Goal: Task Accomplishment & Management: Manage account settings

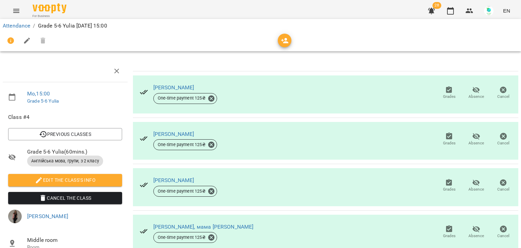
scroll to position [112, 0]
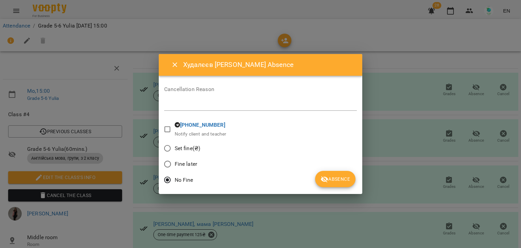
click at [187, 151] on span "Set fine(₴)" at bounding box center [188, 148] width 26 height 8
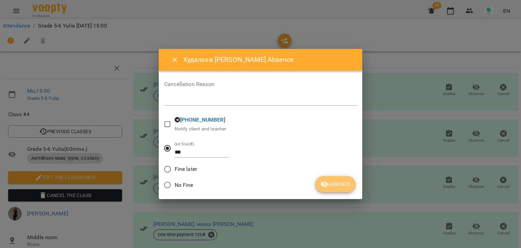
click at [336, 185] on span "Absence" at bounding box center [336, 184] width 30 height 8
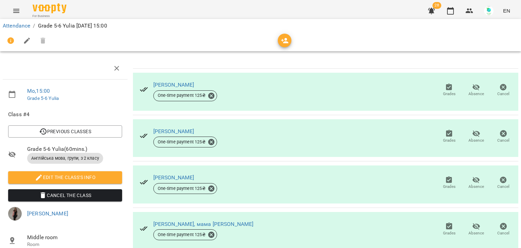
scroll to position [0, 0]
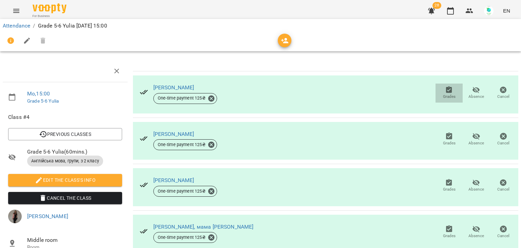
click at [445, 93] on icon "button" at bounding box center [449, 90] width 8 height 8
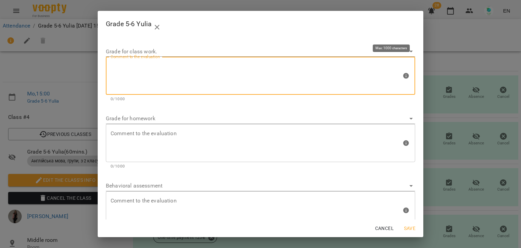
click at [128, 70] on textarea at bounding box center [256, 75] width 291 height 25
type textarea "*"
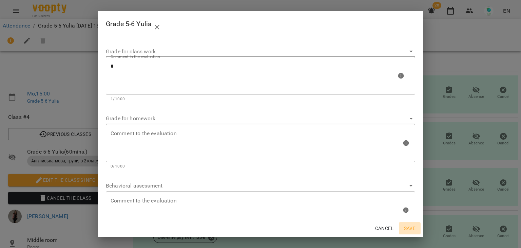
click at [413, 224] on span "Save" at bounding box center [410, 228] width 16 height 8
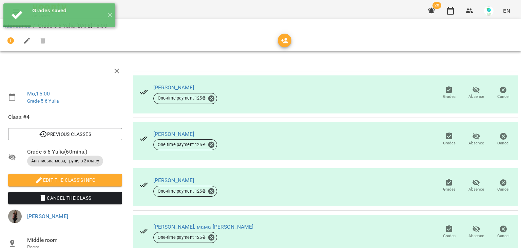
click at [446, 137] on icon "button" at bounding box center [449, 135] width 6 height 7
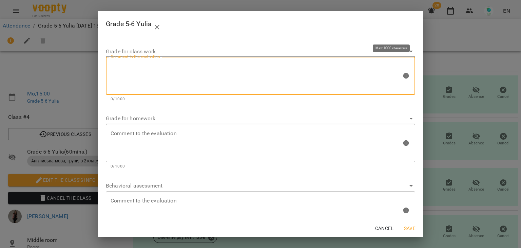
click at [187, 69] on textarea at bounding box center [256, 75] width 291 height 25
type textarea "*"
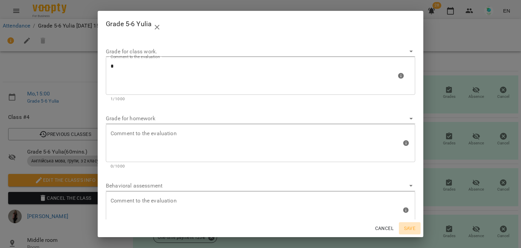
click at [411, 226] on span "Save" at bounding box center [410, 228] width 16 height 8
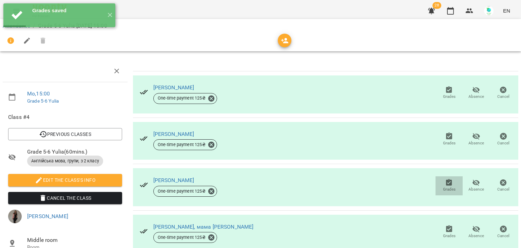
click at [447, 178] on icon "button" at bounding box center [449, 182] width 8 height 8
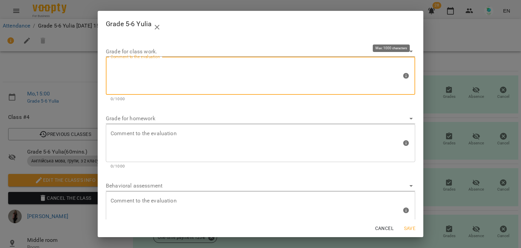
click at [244, 64] on textarea at bounding box center [256, 75] width 291 height 25
type textarea "*"
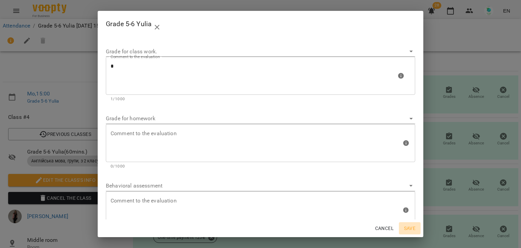
click at [409, 231] on span "Save" at bounding box center [410, 228] width 16 height 8
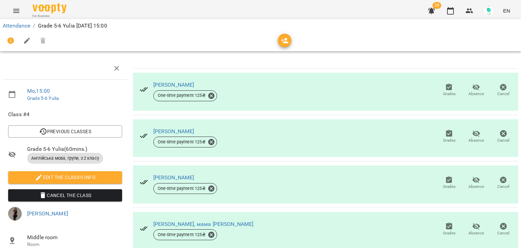
scroll to position [112, 0]
click at [446, 222] on icon "button" at bounding box center [449, 225] width 6 height 7
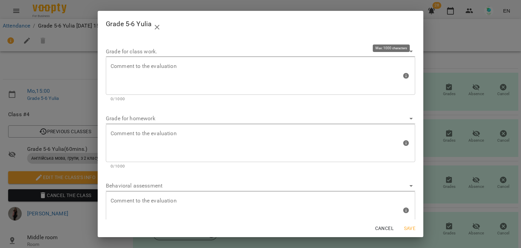
click at [130, 62] on div "Comment to the evaluation" at bounding box center [260, 76] width 309 height 38
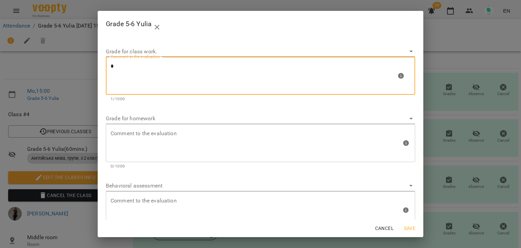
type textarea "*"
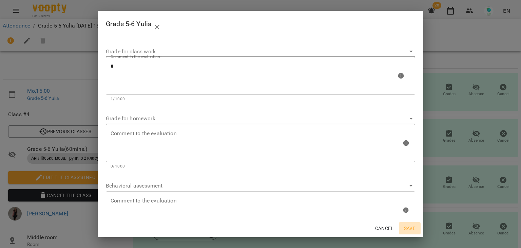
click at [409, 228] on span "Save" at bounding box center [410, 228] width 16 height 8
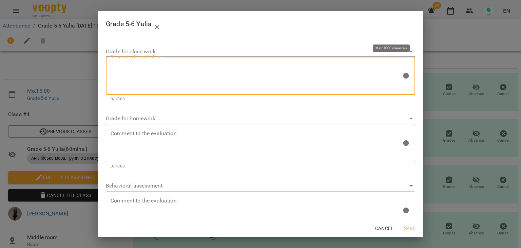
click at [244, 82] on textarea at bounding box center [256, 75] width 291 height 25
type textarea "*"
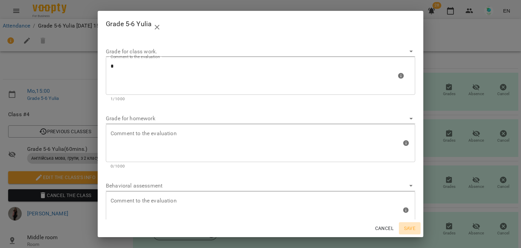
click at [411, 224] on span "Save" at bounding box center [410, 228] width 16 height 8
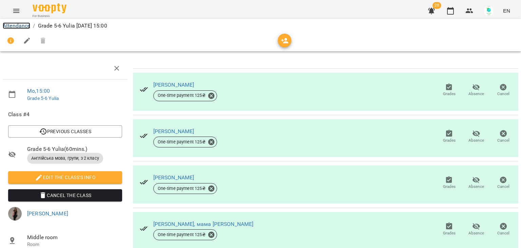
click at [20, 24] on link "Attendance" at bounding box center [16, 25] width 27 height 6
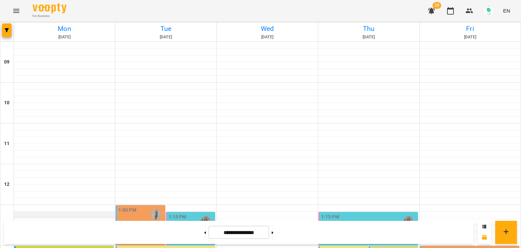
scroll to position [204, 0]
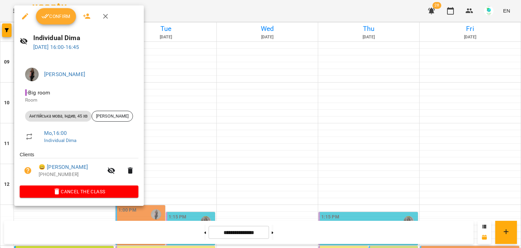
click at [57, 14] on span "Confirm" at bounding box center [55, 16] width 29 height 8
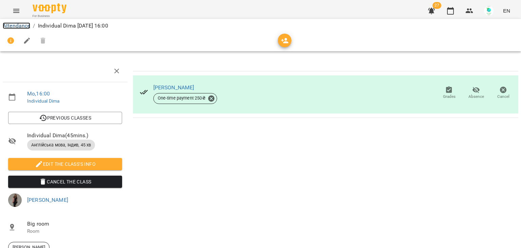
click at [17, 26] on link "Attendance" at bounding box center [16, 25] width 27 height 6
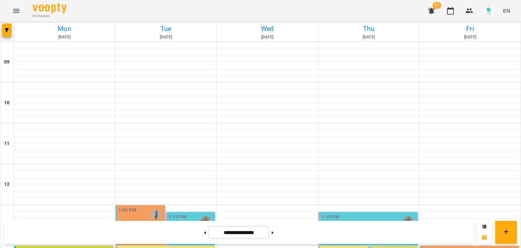
scroll to position [223, 0]
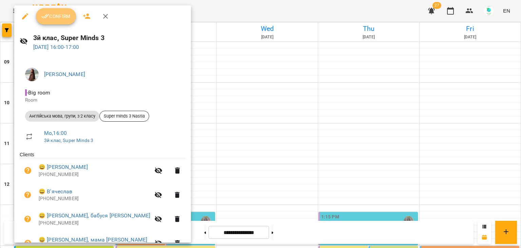
click at [62, 17] on span "Confirm" at bounding box center [55, 16] width 29 height 8
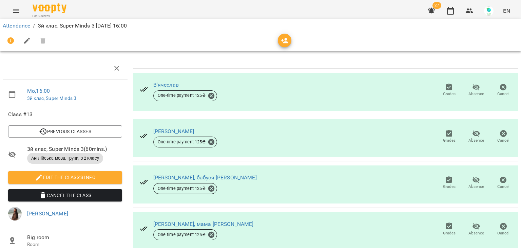
scroll to position [73, 0]
click at [472, 176] on icon "button" at bounding box center [476, 180] width 8 height 8
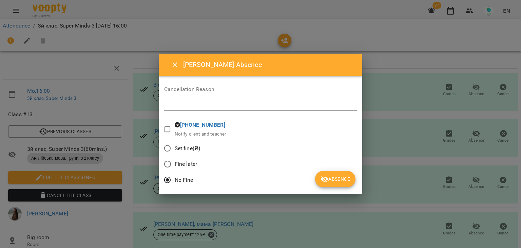
click at [195, 145] on span "Set fine(₴)" at bounding box center [188, 148] width 26 height 8
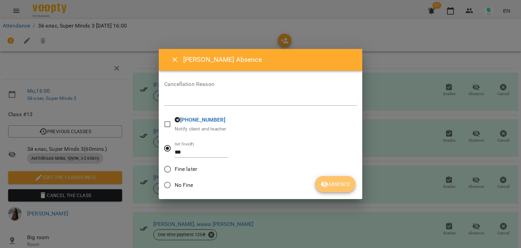
click at [333, 179] on button "Absence" at bounding box center [335, 184] width 40 height 16
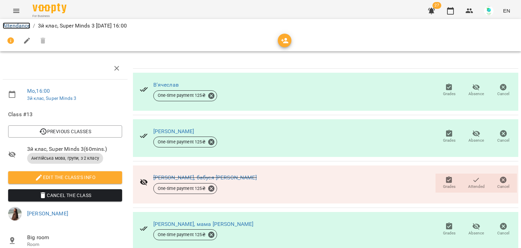
click at [7, 23] on link "Attendance" at bounding box center [16, 25] width 27 height 6
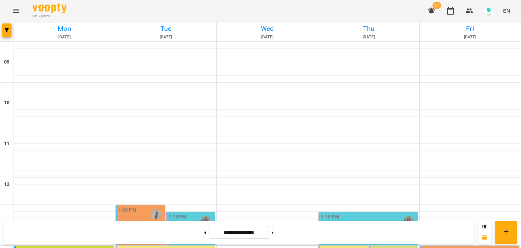
scroll to position [256, 0]
click at [21, 13] on button "Menu" at bounding box center [16, 11] width 16 height 16
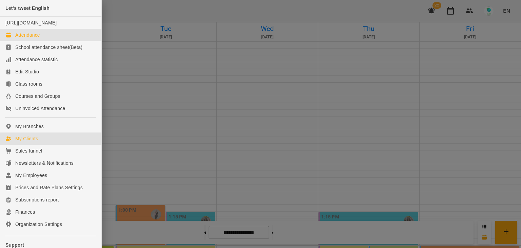
click at [35, 142] on div "My Clients" at bounding box center [26, 138] width 23 height 7
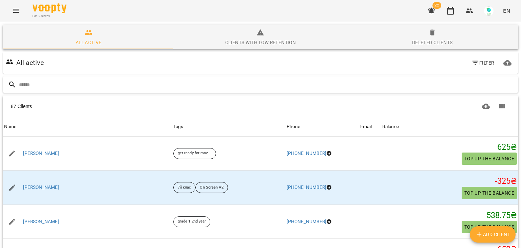
click at [48, 84] on input "text" at bounding box center [267, 84] width 497 height 11
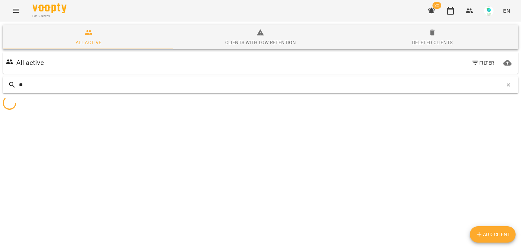
type input "*"
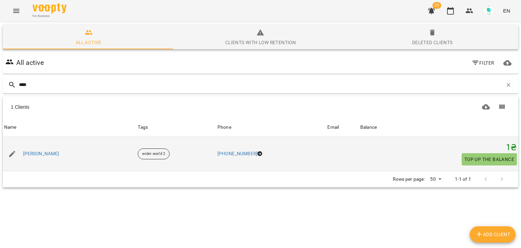
type input "****"
click at [490, 161] on span "Top up the balance" at bounding box center [489, 159] width 50 height 8
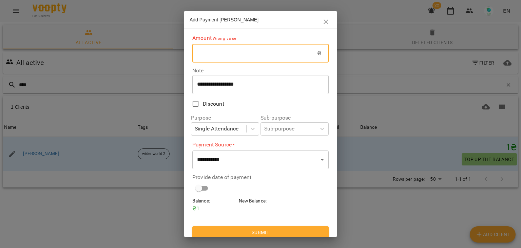
click at [209, 61] on input "text" at bounding box center [254, 53] width 125 height 19
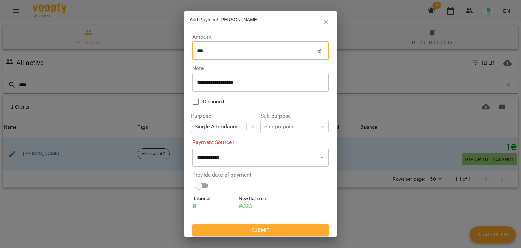
type input "***"
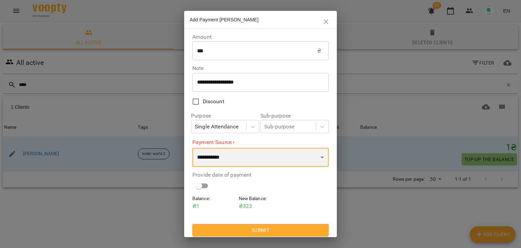
click at [235, 157] on select "**********" at bounding box center [260, 157] width 136 height 19
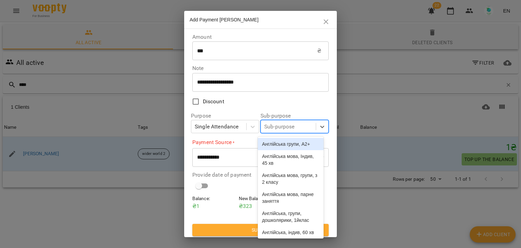
click at [299, 122] on div "Sub-purpose" at bounding box center [288, 126] width 55 height 13
click at [295, 150] on div "Англійська групи, A2+" at bounding box center [290, 144] width 65 height 12
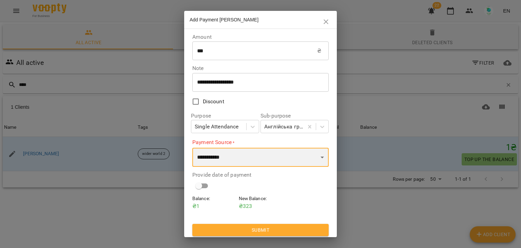
click at [295, 152] on select "**********" at bounding box center [260, 157] width 136 height 19
select select "****"
click at [192, 148] on select "**********" at bounding box center [260, 157] width 136 height 19
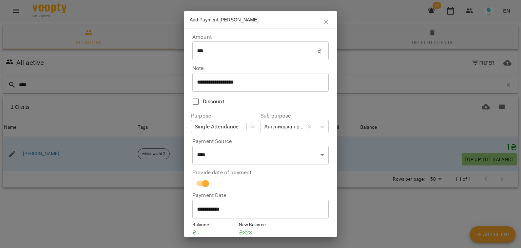
scroll to position [28, 0]
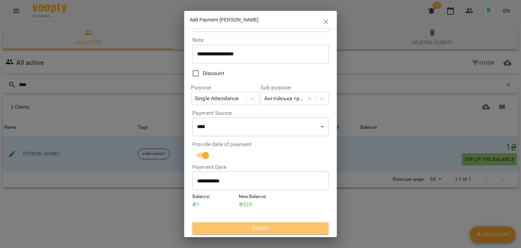
click at [296, 227] on span "Submit" at bounding box center [261, 228] width 126 height 8
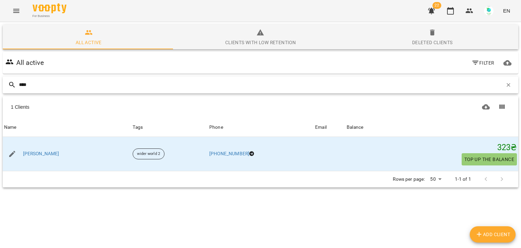
click at [49, 85] on input "****" at bounding box center [261, 84] width 484 height 11
click at [503, 89] on button "button" at bounding box center [509, 85] width 12 height 12
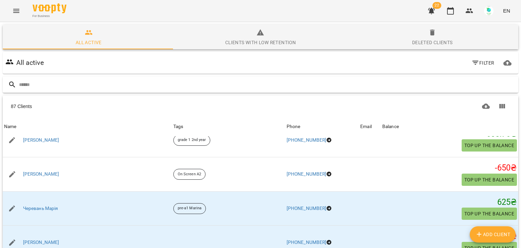
scroll to position [102, 0]
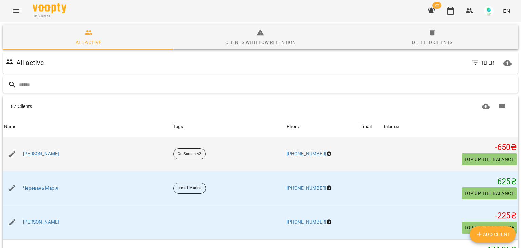
click at [137, 149] on div "[PERSON_NAME] [PERSON_NAME]" at bounding box center [87, 153] width 169 height 19
click at [59, 152] on link "[PERSON_NAME] [PERSON_NAME]" at bounding box center [41, 153] width 36 height 7
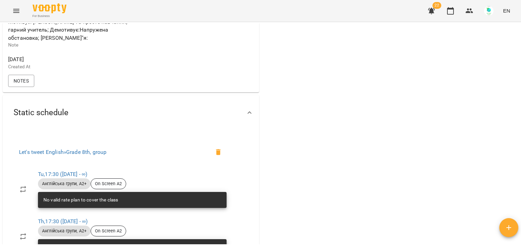
scroll to position [43, 0]
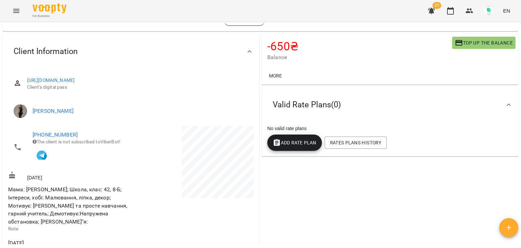
click at [521, 30] on div "My Clients / Абрамова Софія Романівна Абрамова Софія Романівна On Screen A2 -65…" at bounding box center [260, 146] width 521 height 248
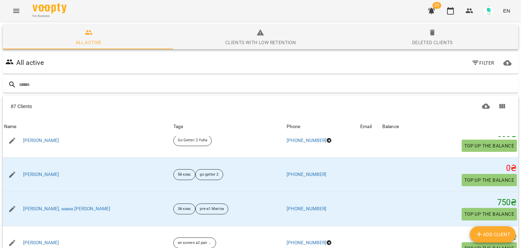
scroll to position [1551, 0]
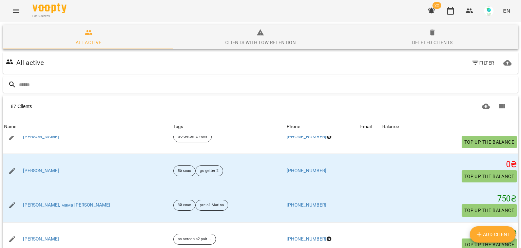
click at [425, 239] on body "For Business 22 EN All active Clients with low retention Deleted clients All ac…" at bounding box center [260, 176] width 521 height 353
click at [426, 197] on li "100" at bounding box center [427, 197] width 20 height 12
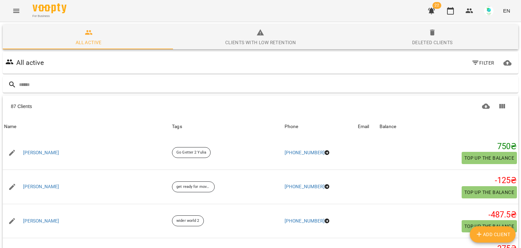
scroll to position [1968, 0]
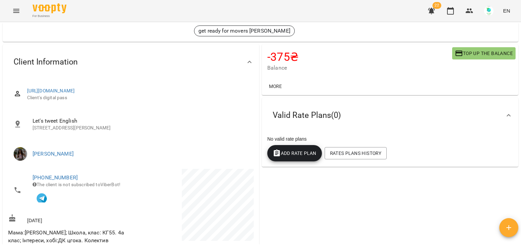
scroll to position [34, 0]
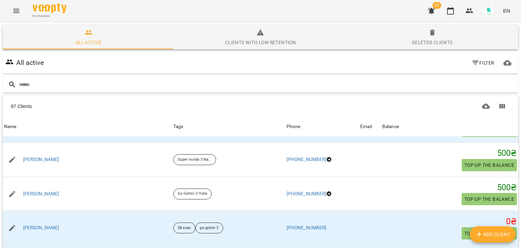
scroll to position [1551, 0]
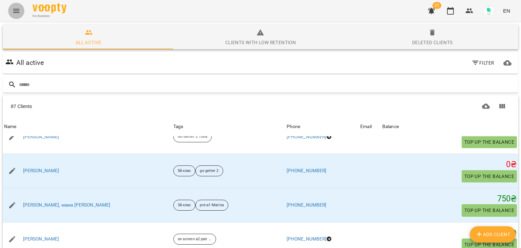
click at [13, 15] on button "Menu" at bounding box center [16, 11] width 16 height 16
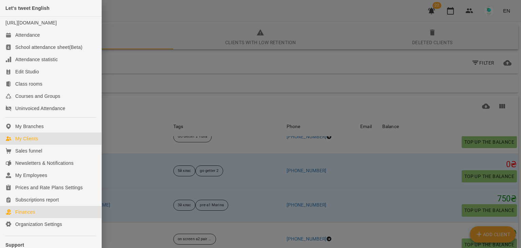
click at [28, 215] on link "Finances" at bounding box center [50, 212] width 101 height 12
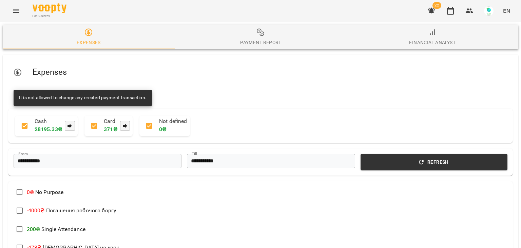
click at [256, 32] on icon "button" at bounding box center [260, 32] width 8 height 8
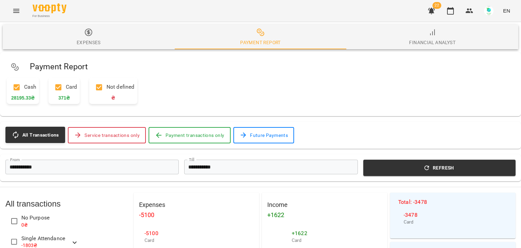
click at [81, 156] on div "**********" at bounding box center [260, 167] width 521 height 27
click at [88, 160] on input "**********" at bounding box center [91, 166] width 173 height 15
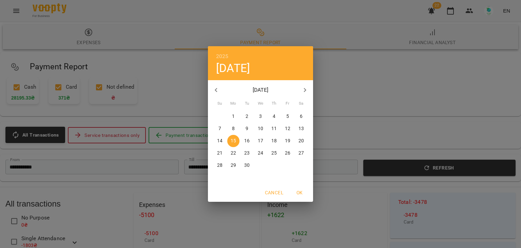
click at [235, 116] on span "1" at bounding box center [233, 116] width 12 height 7
type input "**********"
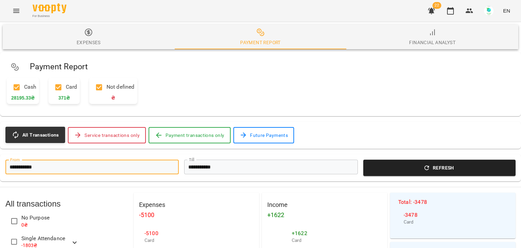
click at [402, 174] on button "Refresh" at bounding box center [439, 167] width 152 height 16
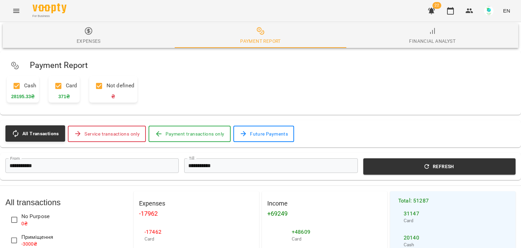
scroll to position [144, 0]
click at [19, 11] on icon "Menu" at bounding box center [16, 11] width 6 height 4
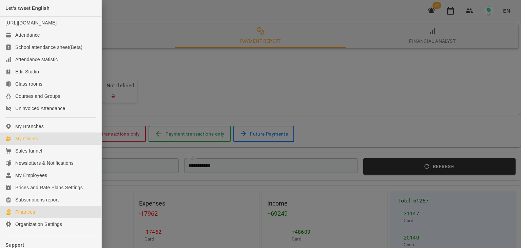
click at [27, 142] on div "My Clients" at bounding box center [26, 138] width 23 height 7
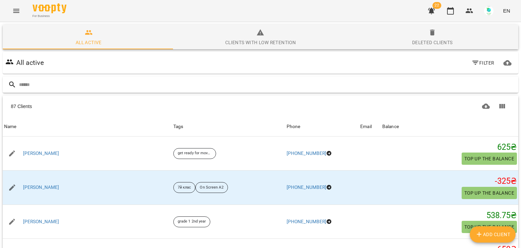
click at [75, 80] on input "text" at bounding box center [267, 84] width 497 height 11
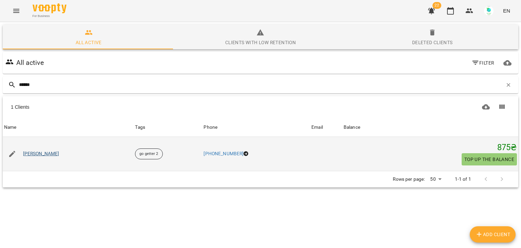
type input "******"
click at [40, 156] on link "Рябоконь Олександра Олександрівна" at bounding box center [41, 153] width 36 height 7
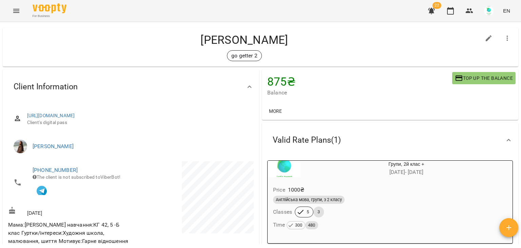
scroll to position [60, 0]
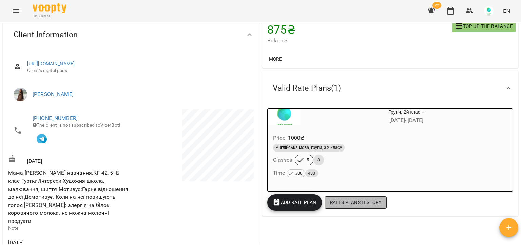
click at [367, 205] on span "Rates Plans History" at bounding box center [355, 202] width 51 height 8
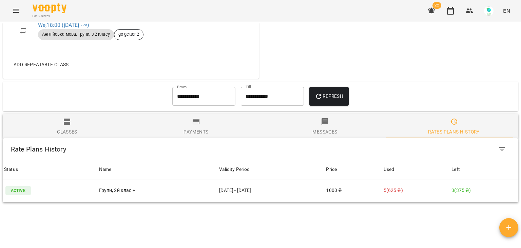
scroll to position [432, 0]
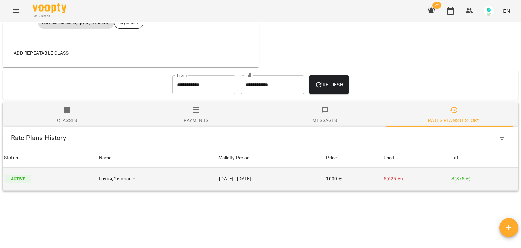
click at [452, 175] on p "3 ( 375 ₴ )" at bounding box center [483, 178] width 65 height 7
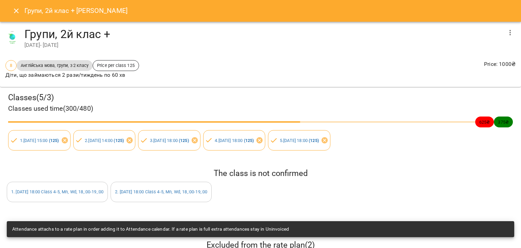
click at [16, 9] on icon "Close" at bounding box center [16, 11] width 8 height 8
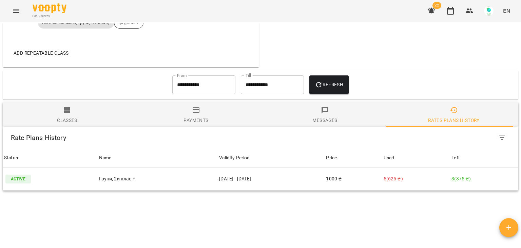
click at [20, 7] on icon "Menu" at bounding box center [16, 11] width 8 height 8
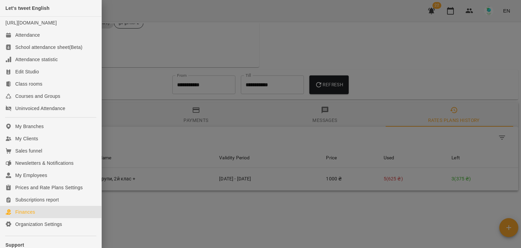
click at [42, 216] on link "Finances" at bounding box center [50, 212] width 101 height 12
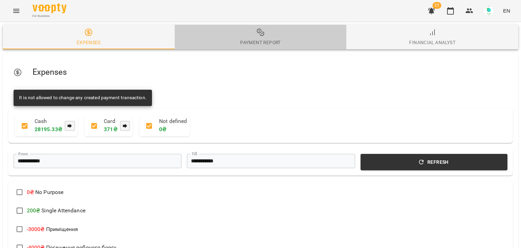
click at [265, 34] on span "Payment Report" at bounding box center [261, 37] width 164 height 18
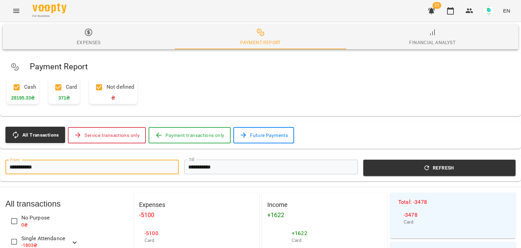
click at [145, 161] on input "**********" at bounding box center [91, 166] width 173 height 15
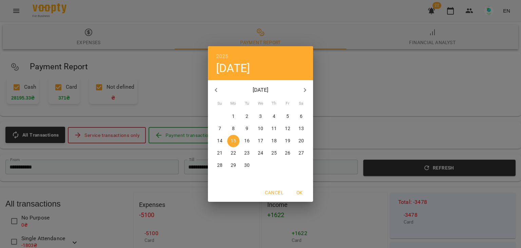
click at [232, 114] on span "1" at bounding box center [233, 116] width 12 height 7
type input "**********"
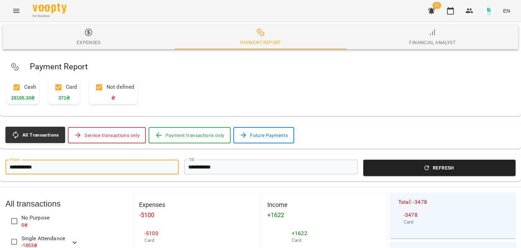
click at [428, 167] on span "Refresh" at bounding box center [439, 167] width 144 height 8
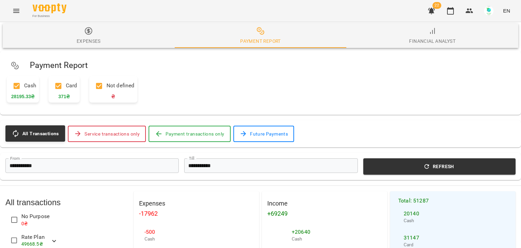
scroll to position [68, 0]
click at [20, 11] on icon "Menu" at bounding box center [16, 11] width 8 height 8
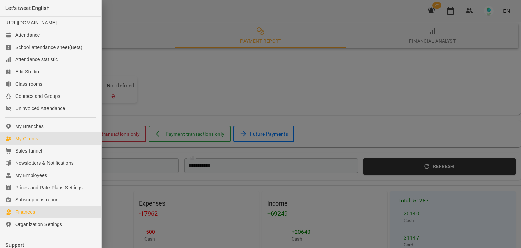
click at [30, 142] on div "My Clients" at bounding box center [26, 138] width 23 height 7
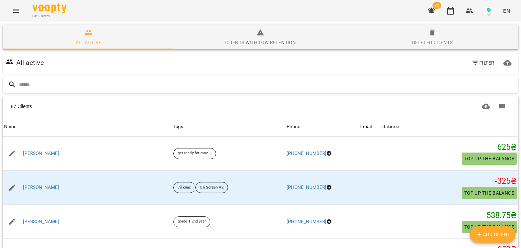
click at [69, 81] on input "text" at bounding box center [267, 84] width 497 height 11
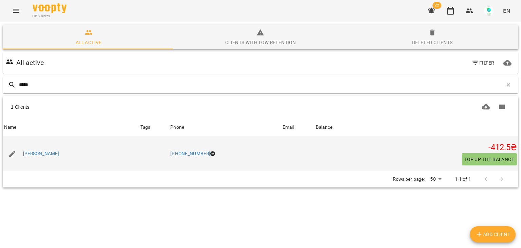
type input "*****"
click at [478, 155] on span "Top up the balance" at bounding box center [489, 159] width 50 height 8
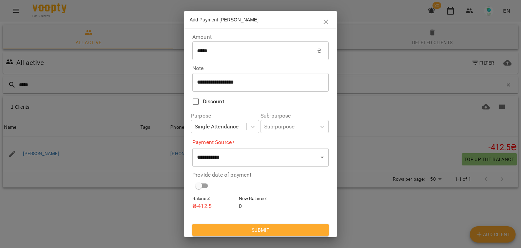
drag, startPoint x: 224, startPoint y: 41, endPoint x: 171, endPoint y: 50, distance: 53.2
click at [171, 50] on div "**********" at bounding box center [260, 124] width 521 height 248
drag, startPoint x: 220, startPoint y: 56, endPoint x: 179, endPoint y: 54, distance: 41.1
click at [179, 54] on div "**********" at bounding box center [260, 124] width 521 height 248
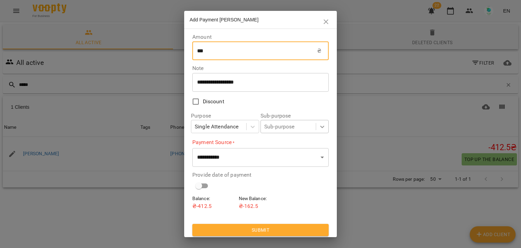
type input "***"
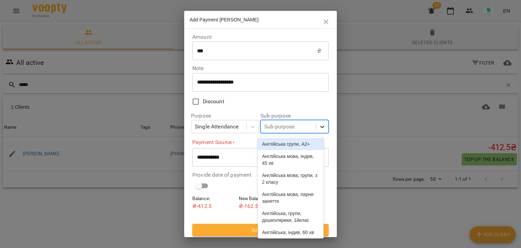
click at [316, 128] on div at bounding box center [322, 126] width 12 height 12
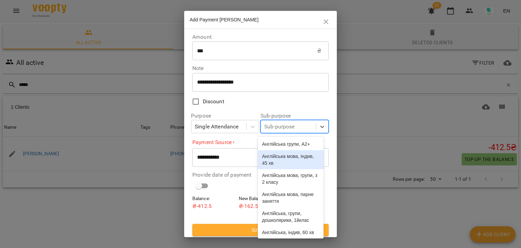
click at [290, 169] on div "Англійська мова, Індив, 45 хв" at bounding box center [290, 159] width 65 height 19
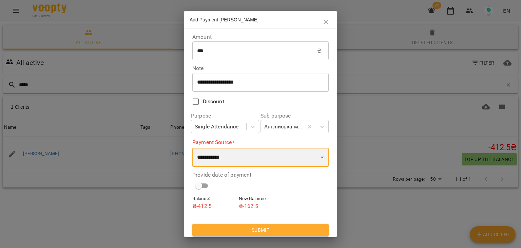
click at [260, 162] on select "**********" at bounding box center [260, 157] width 136 height 19
select select "****"
click at [192, 148] on select "**********" at bounding box center [260, 157] width 136 height 19
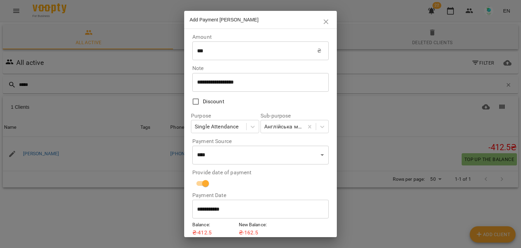
scroll to position [28, 0]
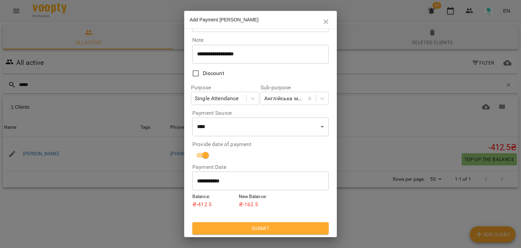
click at [279, 227] on span "Submit" at bounding box center [261, 228] width 126 height 8
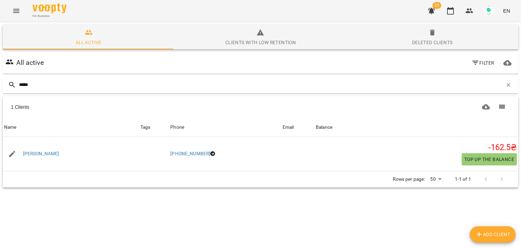
click at [11, 9] on button "Menu" at bounding box center [16, 11] width 16 height 16
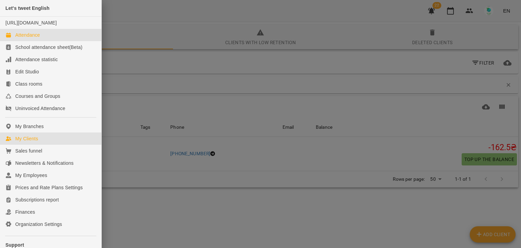
click at [35, 38] on div "Attendance" at bounding box center [27, 35] width 25 height 7
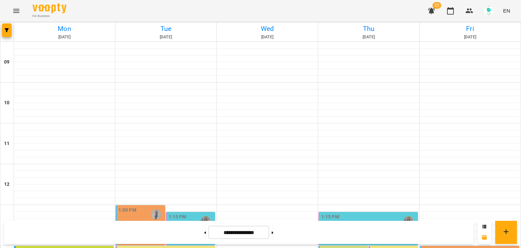
scroll to position [194, 0]
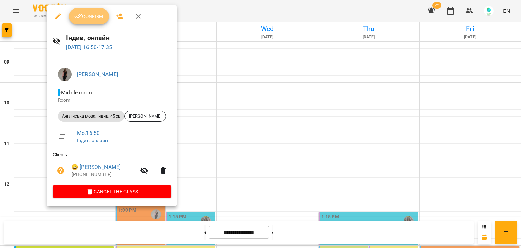
click at [87, 14] on span "Confirm" at bounding box center [88, 16] width 29 height 8
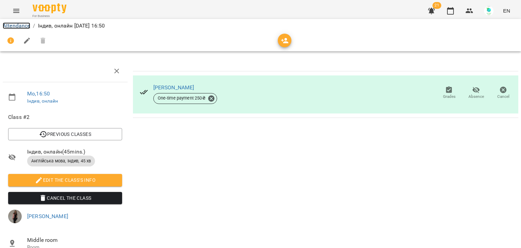
click at [18, 26] on link "Attendance" at bounding box center [16, 25] width 27 height 6
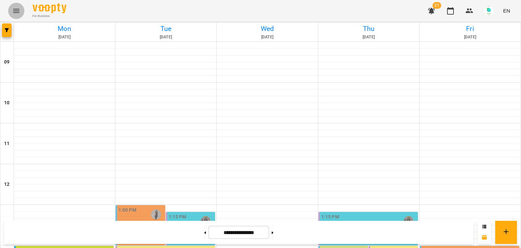
click at [18, 12] on icon "Menu" at bounding box center [16, 11] width 8 height 8
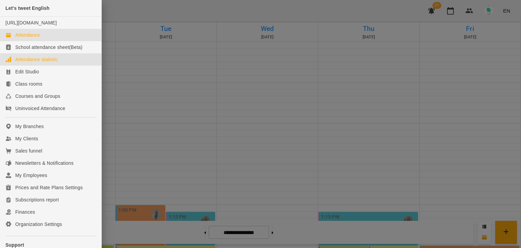
click at [30, 63] on div "Attendance statistic" at bounding box center [36, 59] width 42 height 7
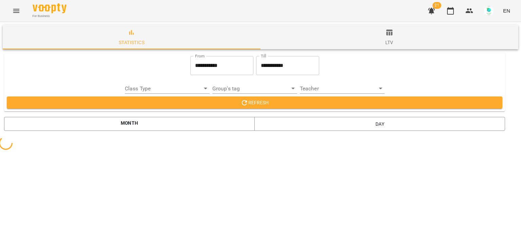
click at [18, 15] on button "Menu" at bounding box center [16, 11] width 16 height 16
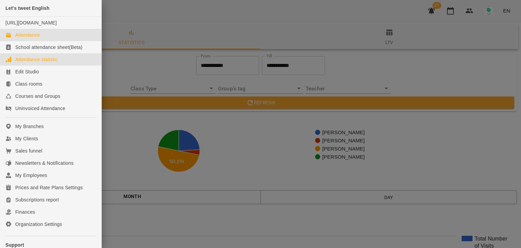
click at [34, 38] on div "Attendance" at bounding box center [27, 35] width 25 height 7
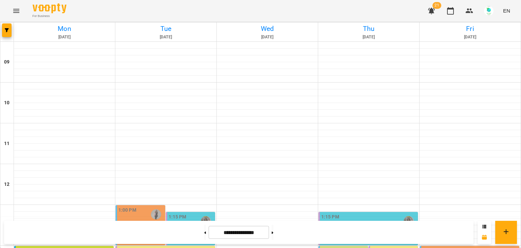
scroll to position [269, 0]
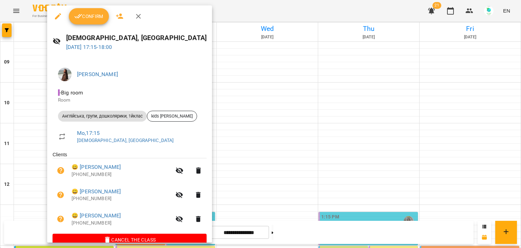
click at [94, 11] on button "Confirm" at bounding box center [89, 16] width 40 height 16
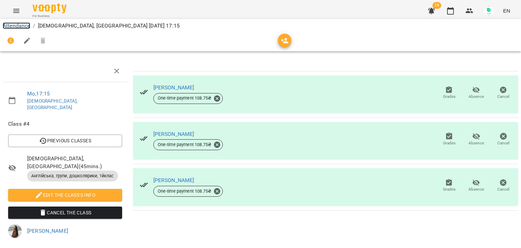
click at [20, 26] on link "Attendance" at bounding box center [16, 25] width 27 height 6
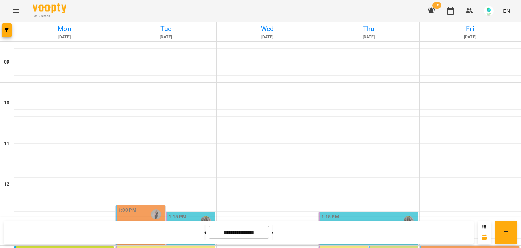
scroll to position [269, 0]
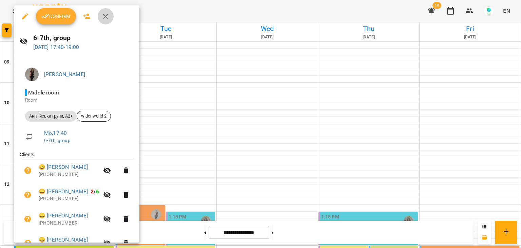
click at [105, 15] on icon "button" at bounding box center [105, 16] width 8 height 8
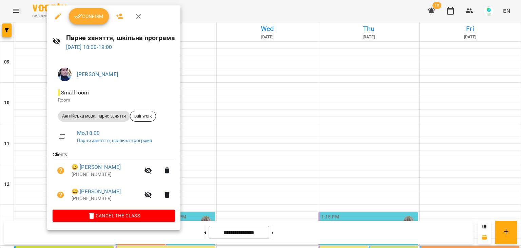
click at [91, 18] on span "Confirm" at bounding box center [88, 16] width 29 height 8
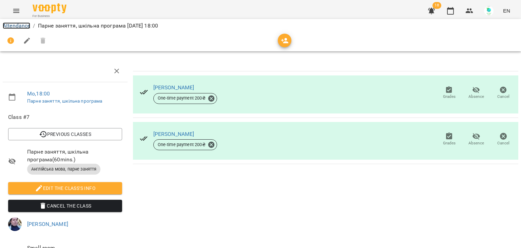
click at [22, 25] on link "Attendance" at bounding box center [16, 25] width 27 height 6
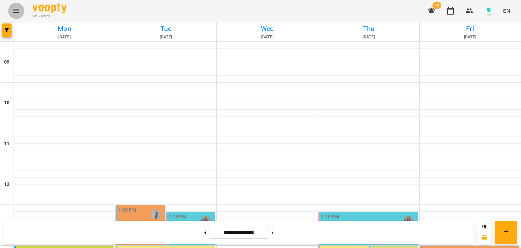
click at [17, 9] on icon "Menu" at bounding box center [16, 11] width 6 height 4
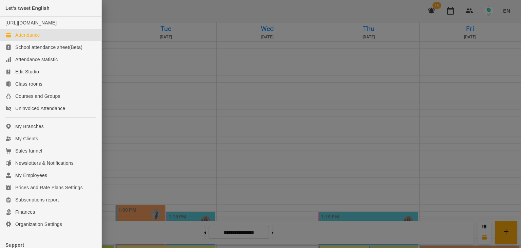
click at [142, 8] on div at bounding box center [260, 124] width 521 height 248
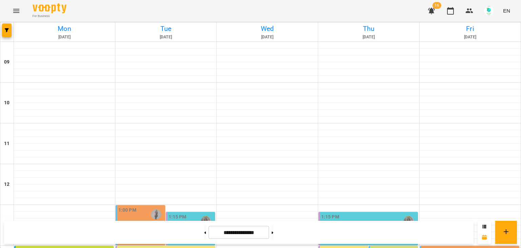
scroll to position [272, 0]
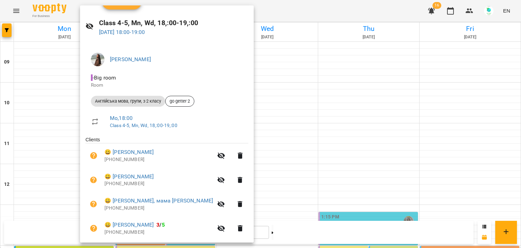
scroll to position [0, 0]
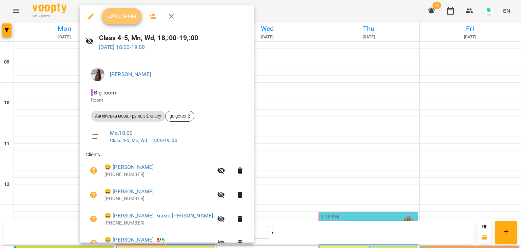
click at [110, 14] on icon "button" at bounding box center [111, 16] width 8 height 8
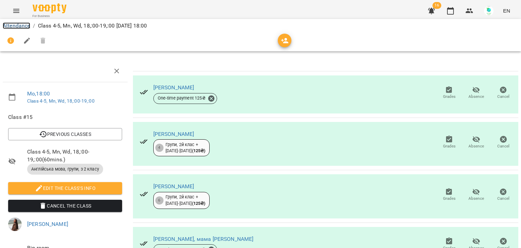
click at [22, 22] on link "Attendance" at bounding box center [16, 25] width 27 height 6
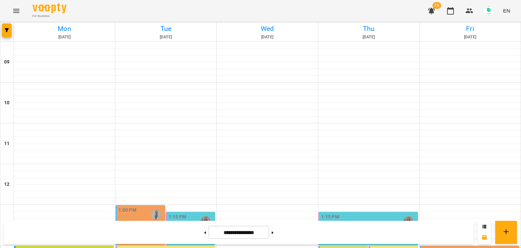
scroll to position [272, 0]
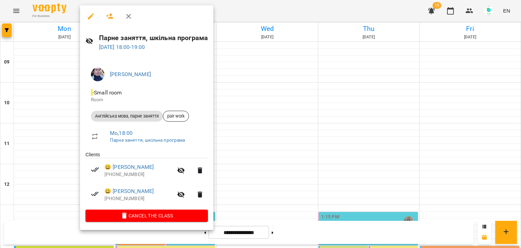
click at [403, 213] on div at bounding box center [260, 124] width 521 height 248
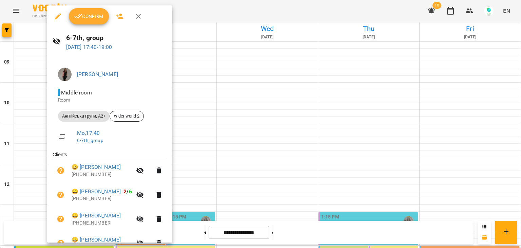
click at [94, 17] on span "Confirm" at bounding box center [88, 16] width 29 height 8
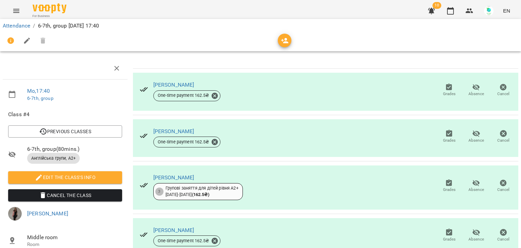
scroll to position [124, 0]
click at [13, 26] on link "Attendance" at bounding box center [16, 25] width 27 height 6
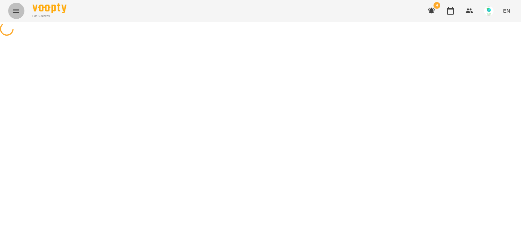
click at [14, 14] on icon "Menu" at bounding box center [16, 11] width 8 height 8
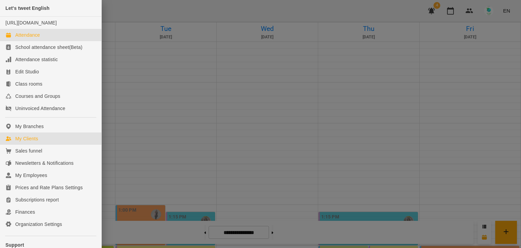
click at [29, 142] on div "My Clients" at bounding box center [26, 138] width 23 height 7
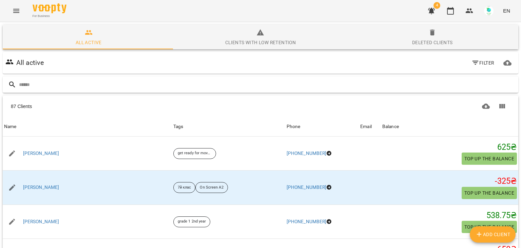
click at [58, 83] on input "text" at bounding box center [267, 84] width 497 height 11
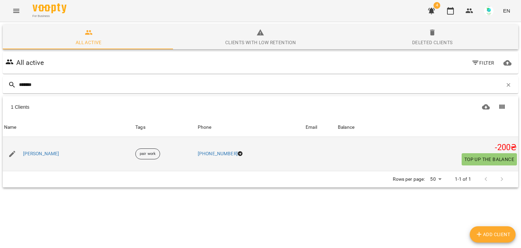
type input "******"
click at [468, 156] on span "Top up the balance" at bounding box center [489, 159] width 50 height 8
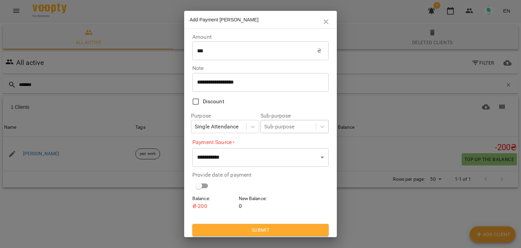
click at [288, 128] on div "Sub-purpose" at bounding box center [279, 126] width 31 height 8
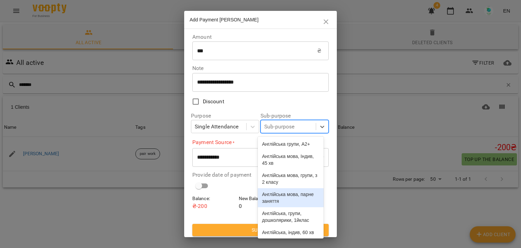
click at [287, 205] on div "Англійська мова, парне заняття" at bounding box center [290, 197] width 65 height 19
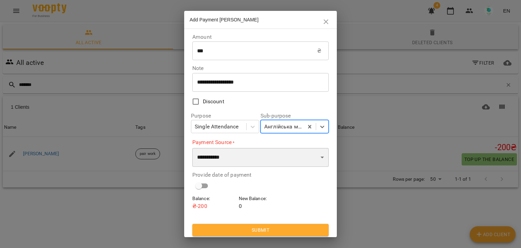
click at [256, 155] on select "**********" at bounding box center [260, 157] width 136 height 19
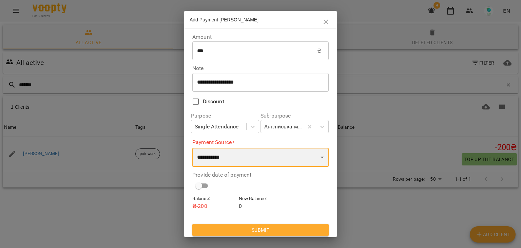
select select "****"
click at [192, 148] on select "**********" at bounding box center [260, 157] width 136 height 19
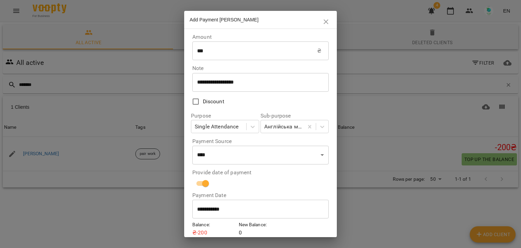
scroll to position [28, 0]
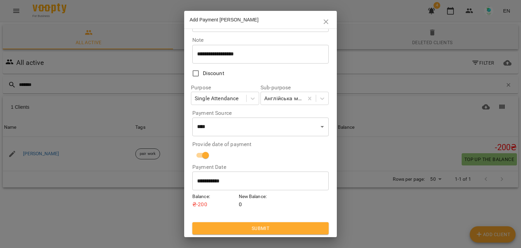
click at [308, 227] on span "Submit" at bounding box center [261, 228] width 126 height 8
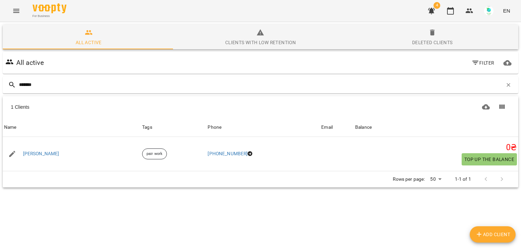
click at [17, 8] on icon "Menu" at bounding box center [16, 11] width 8 height 8
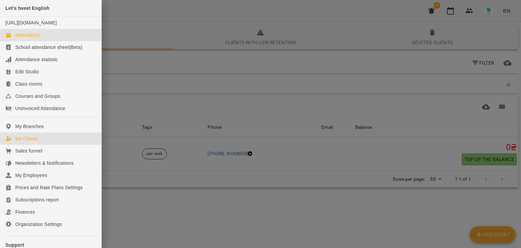
click at [33, 38] on div "Attendance" at bounding box center [27, 35] width 25 height 7
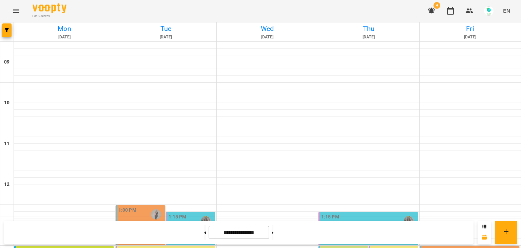
scroll to position [213, 0]
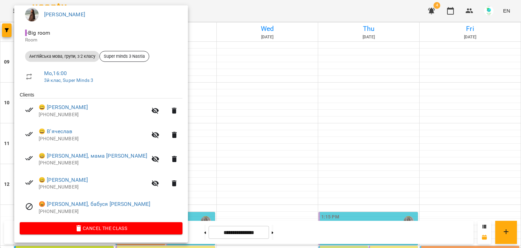
scroll to position [0, 0]
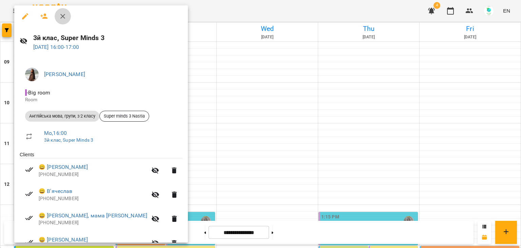
click at [64, 16] on icon "button" at bounding box center [63, 16] width 8 height 8
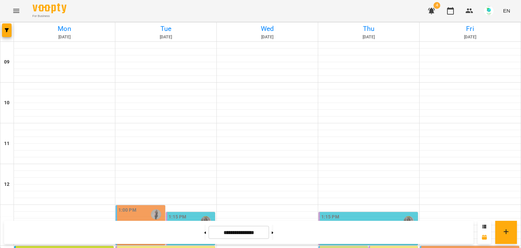
scroll to position [272, 0]
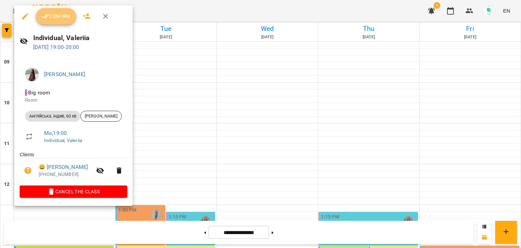
click at [45, 13] on icon "button" at bounding box center [45, 16] width 8 height 8
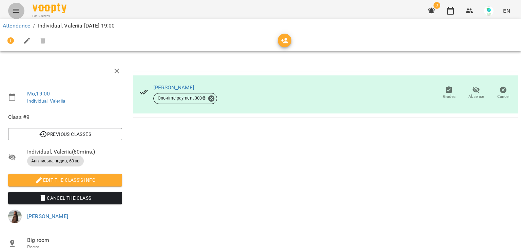
click at [20, 15] on button "Menu" at bounding box center [16, 11] width 16 height 16
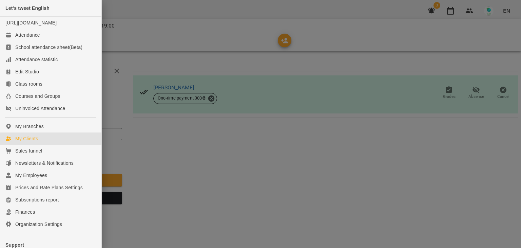
click at [33, 142] on div "My Clients" at bounding box center [26, 138] width 23 height 7
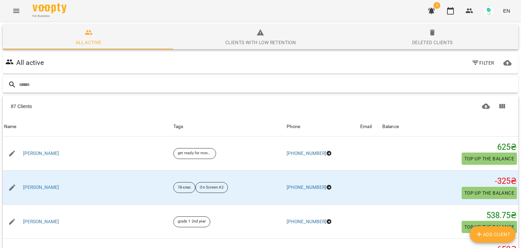
click at [82, 79] on input "text" at bounding box center [267, 84] width 497 height 11
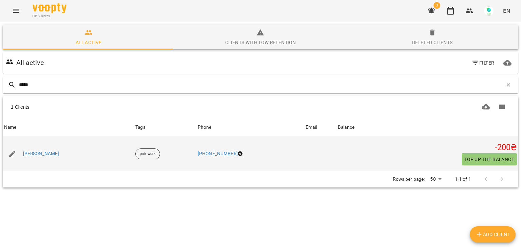
type input "*****"
click at [472, 157] on span "Top up the balance" at bounding box center [489, 159] width 50 height 8
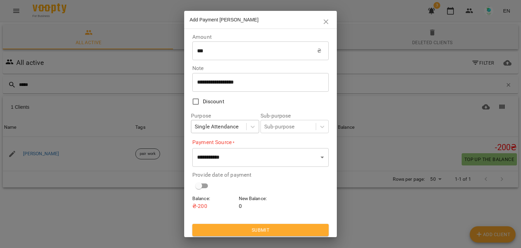
click at [235, 129] on div "Single Attendance" at bounding box center [217, 126] width 44 height 8
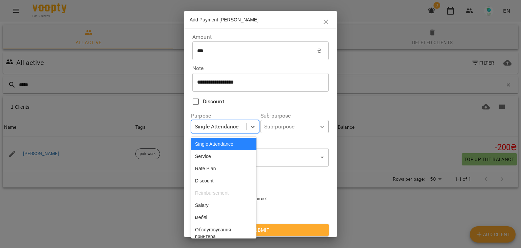
click at [316, 129] on div at bounding box center [322, 126] width 12 height 12
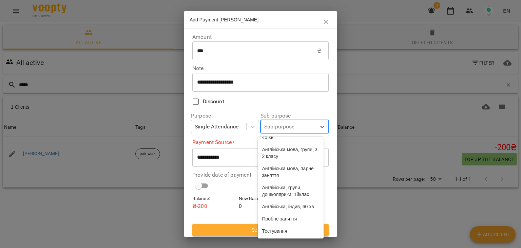
scroll to position [60, 0]
drag, startPoint x: 292, startPoint y: 149, endPoint x: 293, endPoint y: 152, distance: 3.8
click at [292, 162] on div "Англійська мова, парне заняття" at bounding box center [290, 171] width 65 height 19
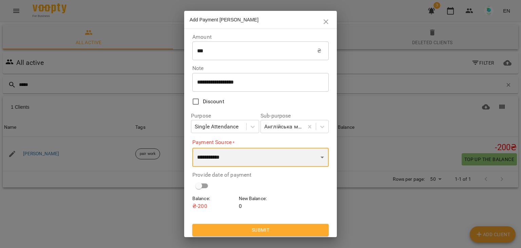
click at [255, 160] on select "**********" at bounding box center [260, 157] width 136 height 19
select select "****"
click at [192, 148] on select "**********" at bounding box center [260, 157] width 136 height 19
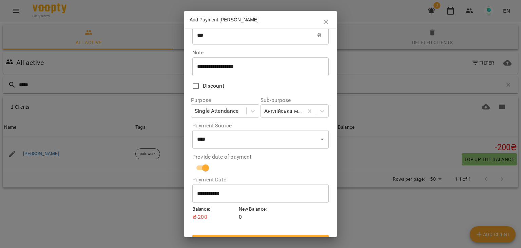
scroll to position [28, 0]
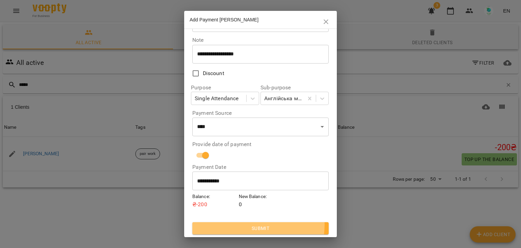
click at [248, 225] on span "Submit" at bounding box center [261, 228] width 126 height 8
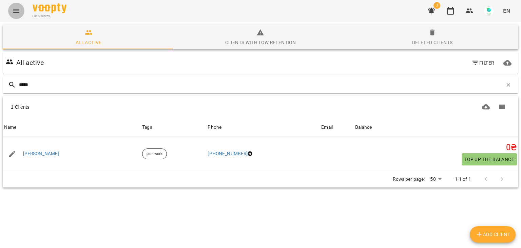
click at [20, 10] on button "Menu" at bounding box center [16, 11] width 16 height 16
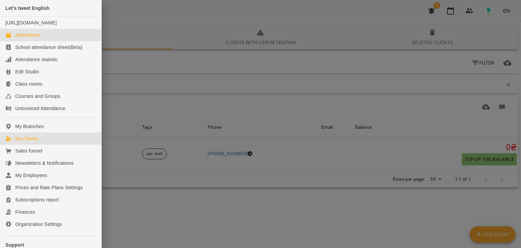
click at [26, 38] on div "Attendance" at bounding box center [27, 35] width 25 height 7
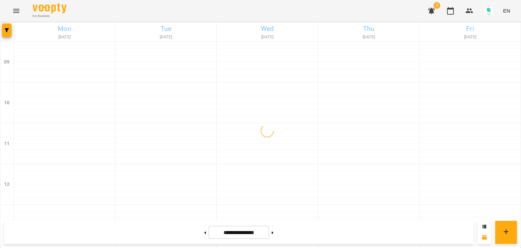
click at [16, 12] on icon "Menu" at bounding box center [16, 11] width 8 height 8
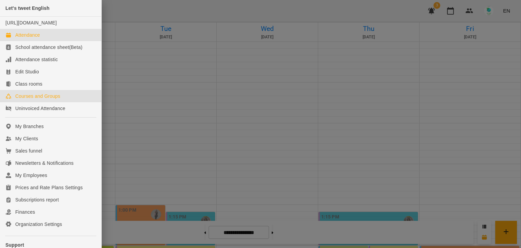
click at [41, 99] on div "Courses and Groups" at bounding box center [37, 96] width 45 height 7
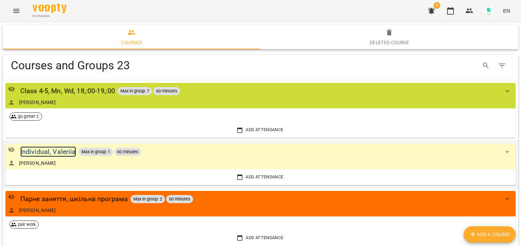
click at [56, 152] on div "Individual, Valeriia" at bounding box center [48, 151] width 56 height 11
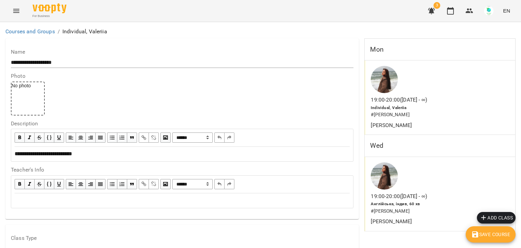
scroll to position [102, 0]
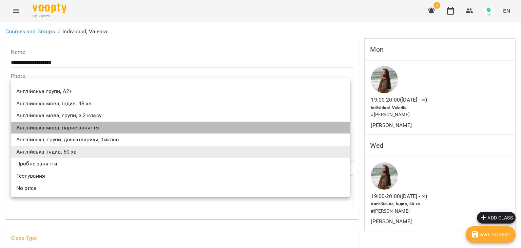
click at [65, 127] on li "Англійська мова, парне заняття" at bounding box center [180, 127] width 339 height 12
type input "**********"
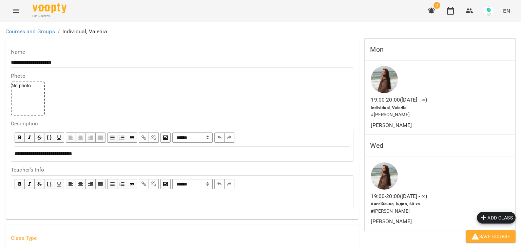
scroll to position [0, 0]
click at [71, 66] on input "**********" at bounding box center [182, 62] width 343 height 11
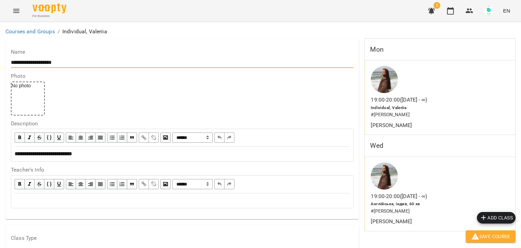
drag, startPoint x: 65, startPoint y: 59, endPoint x: 0, endPoint y: 62, distance: 65.2
click at [33, 59] on input "**********" at bounding box center [182, 62] width 343 height 11
drag, startPoint x: 34, startPoint y: 63, endPoint x: 1, endPoint y: 69, distance: 33.4
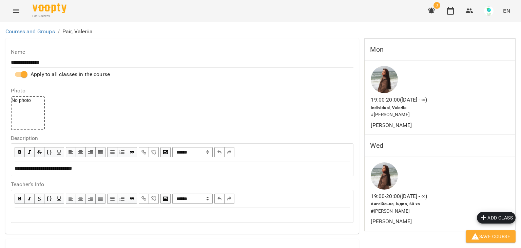
click at [57, 55] on div "**********" at bounding box center [182, 65] width 343 height 33
click at [57, 57] on input "**********" at bounding box center [182, 62] width 343 height 11
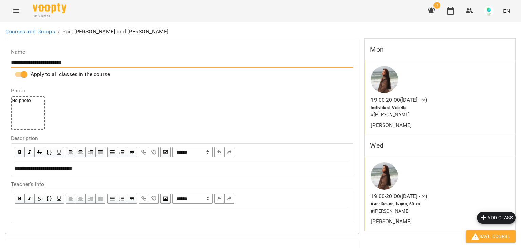
scroll to position [582, 0]
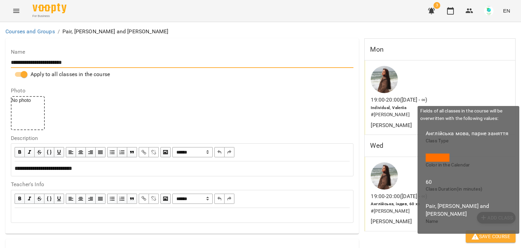
type input "**********"
click at [478, 235] on icon "button" at bounding box center [475, 236] width 8 height 8
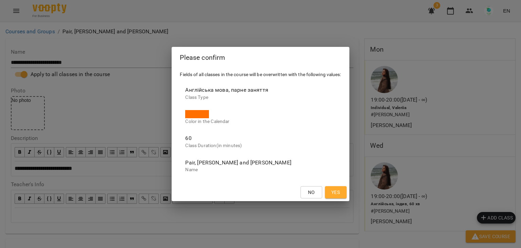
click at [346, 189] on button "Yes" at bounding box center [336, 192] width 22 height 12
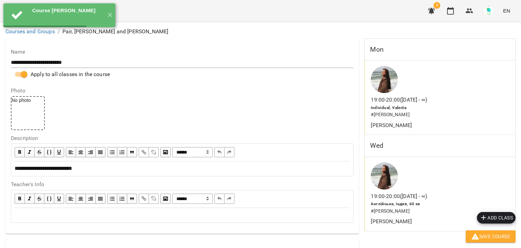
scroll to position [0, 0]
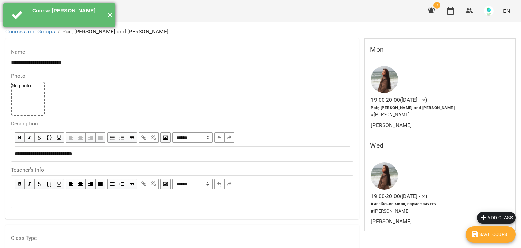
click at [109, 15] on button "✕" at bounding box center [109, 15] width 11 height 24
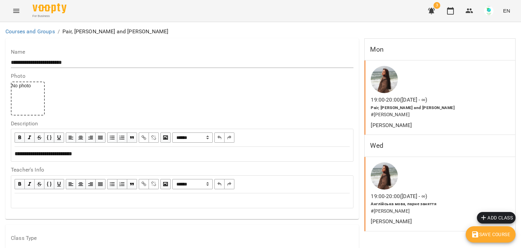
click at [17, 13] on icon "Menu" at bounding box center [16, 11] width 6 height 4
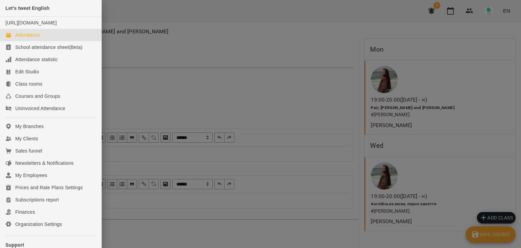
click at [30, 38] on div "Attendance" at bounding box center [27, 35] width 25 height 7
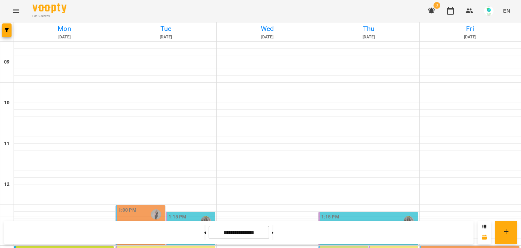
scroll to position [272, 0]
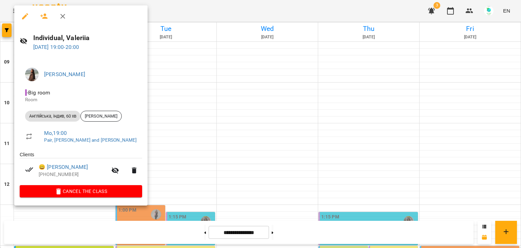
click at [174, 14] on div at bounding box center [260, 124] width 521 height 248
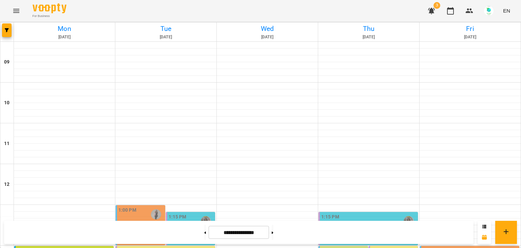
click at [19, 8] on icon "Menu" at bounding box center [16, 11] width 8 height 8
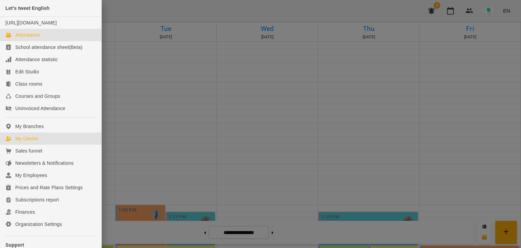
click at [22, 142] on div "My Clients" at bounding box center [26, 138] width 23 height 7
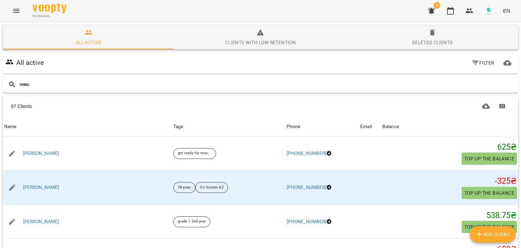
click at [62, 86] on input "text" at bounding box center [267, 84] width 497 height 11
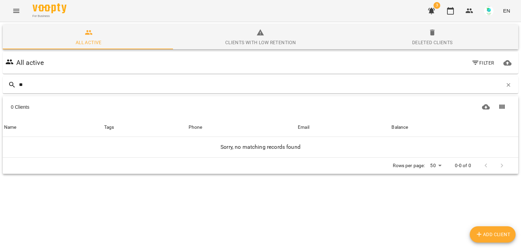
type input "*"
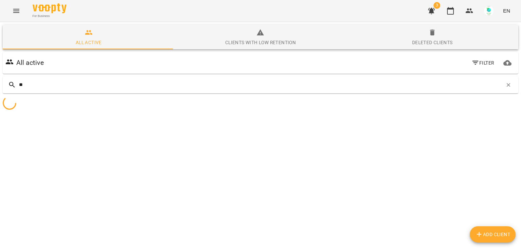
type input "*"
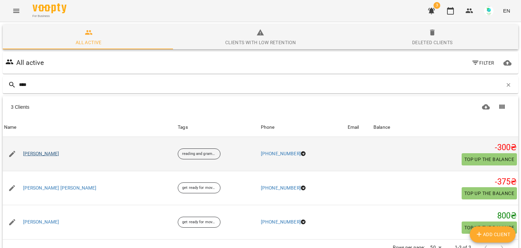
type input "****"
click at [59, 153] on link "Астахова Валерія Андріївна" at bounding box center [41, 153] width 36 height 7
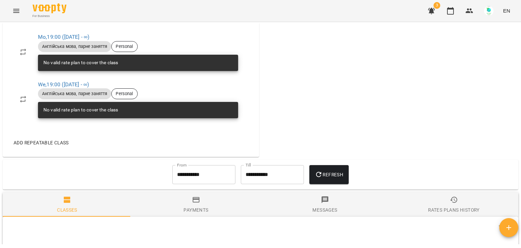
scroll to position [410, 0]
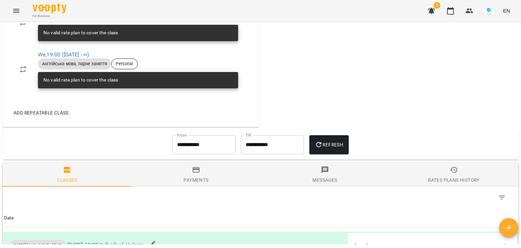
click at [343, 145] on span "Refresh" at bounding box center [329, 144] width 28 height 8
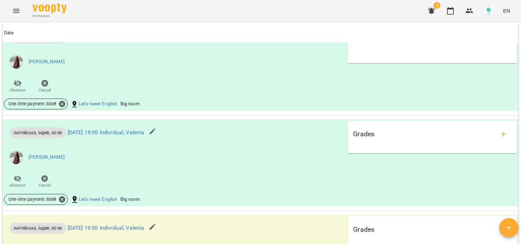
scroll to position [736, 0]
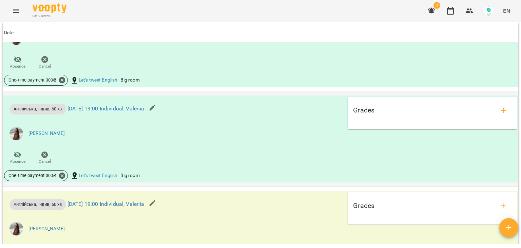
click at [47, 110] on span "Англійська, індив, 60 хв" at bounding box center [37, 108] width 57 height 6
click at [12, 17] on button "Menu" at bounding box center [16, 11] width 16 height 16
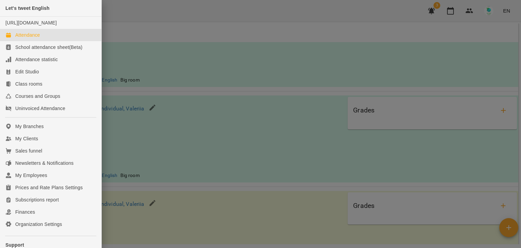
click at [36, 38] on div "Attendance" at bounding box center [27, 35] width 25 height 7
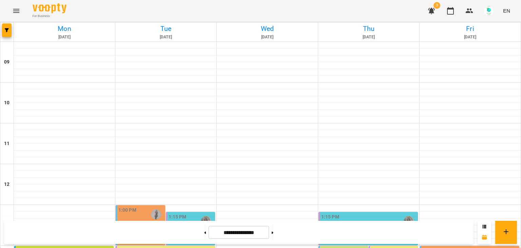
scroll to position [272, 0]
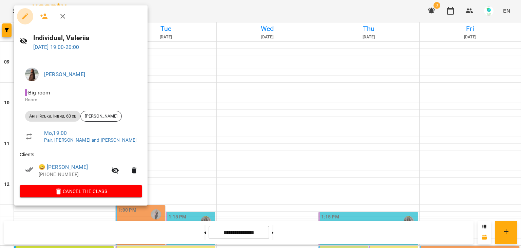
click at [26, 12] on icon "button" at bounding box center [25, 16] width 8 height 8
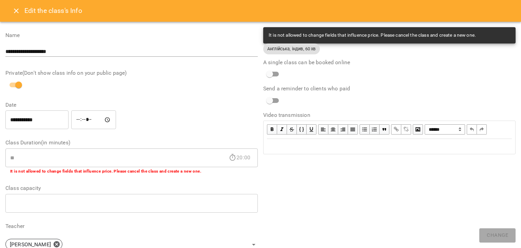
click at [290, 51] on span "Англійська, індив, 60 хв" at bounding box center [291, 48] width 57 height 6
click at [291, 38] on div "It is not allowed to change fields that influence price. Please cancel the clas…" at bounding box center [372, 35] width 207 height 12
click at [17, 13] on icon "Close" at bounding box center [16, 11] width 8 height 8
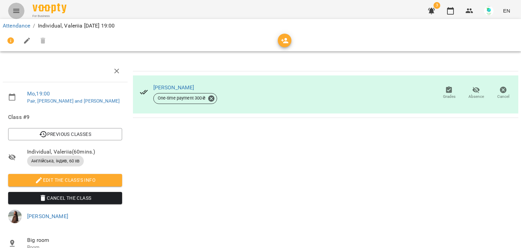
click at [17, 13] on icon "Menu" at bounding box center [16, 11] width 8 height 8
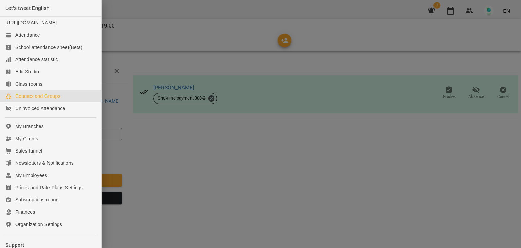
click at [31, 99] on div "Courses and Groups" at bounding box center [37, 96] width 45 height 7
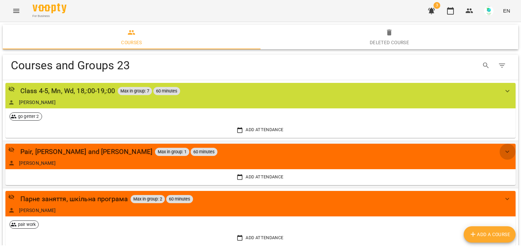
click at [504, 148] on icon "show more" at bounding box center [507, 152] width 8 height 8
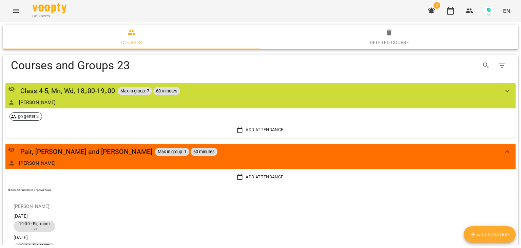
click at [12, 10] on icon "Menu" at bounding box center [16, 11] width 8 height 8
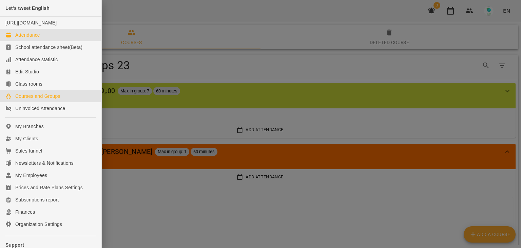
click at [33, 36] on link "Attendance" at bounding box center [50, 35] width 101 height 12
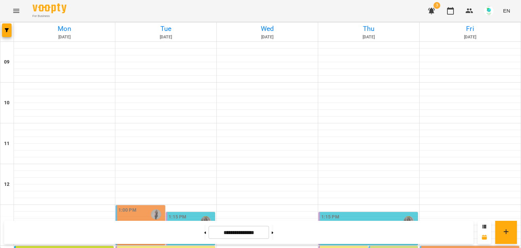
scroll to position [272, 0]
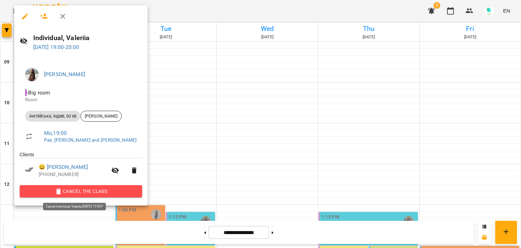
click at [73, 191] on span "Cancel the class" at bounding box center [81, 191] width 112 height 8
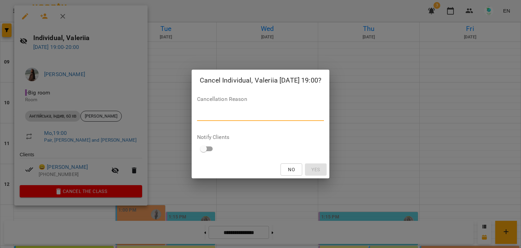
click at [218, 114] on textarea at bounding box center [260, 115] width 127 height 6
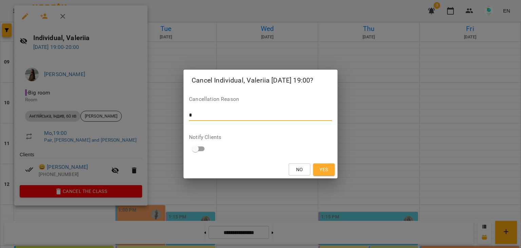
type textarea "*"
click at [324, 173] on button "Yes" at bounding box center [324, 169] width 22 height 12
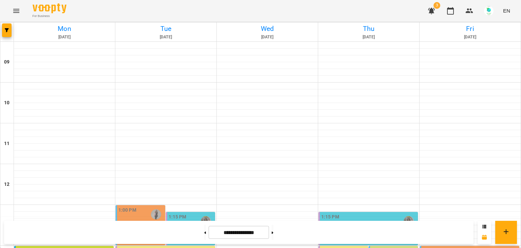
click at [19, 11] on icon "Menu" at bounding box center [16, 11] width 8 height 8
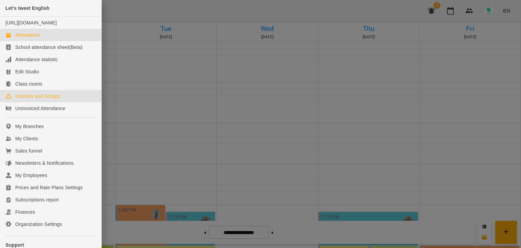
click at [34, 99] on div "Courses and Groups" at bounding box center [37, 96] width 45 height 7
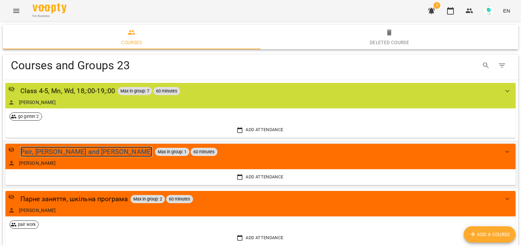
click at [72, 152] on div "Pair, Valeriia and Darina" at bounding box center [86, 151] width 132 height 11
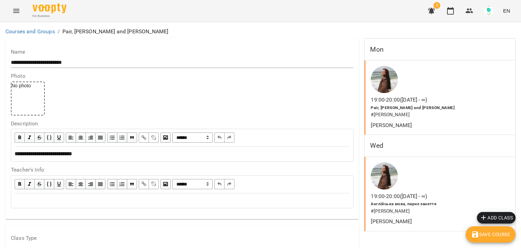
click at [14, 8] on icon "Menu" at bounding box center [16, 11] width 8 height 8
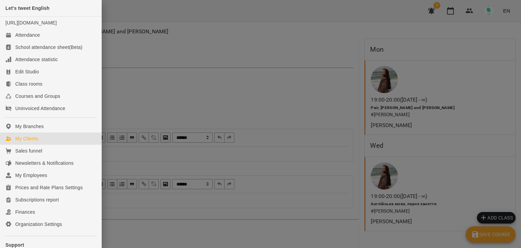
click at [24, 142] on div "My Clients" at bounding box center [26, 138] width 23 height 7
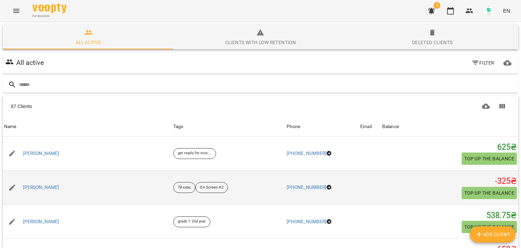
type input "*"
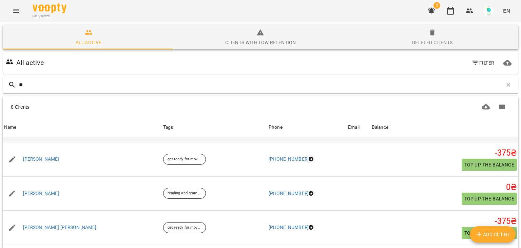
scroll to position [68, 0]
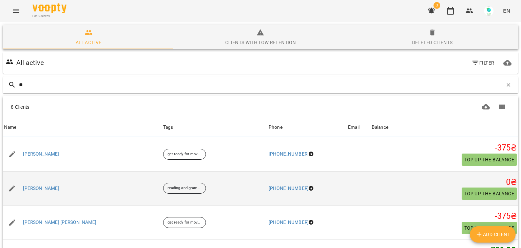
type input "**"
click at [64, 182] on div "Астахова Валерія Андріївна" at bounding box center [82, 188] width 159 height 19
click at [59, 187] on link "Астахова Валерія Андріївна" at bounding box center [41, 188] width 36 height 7
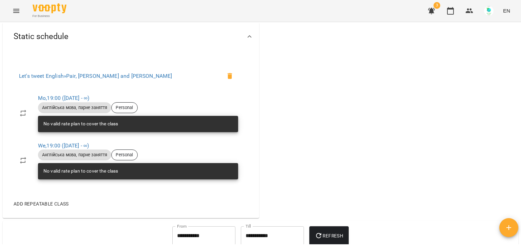
scroll to position [320, 0]
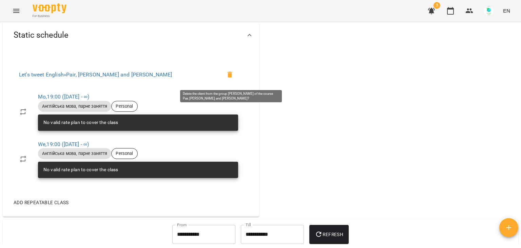
click at [232, 77] on icon at bounding box center [230, 75] width 5 height 6
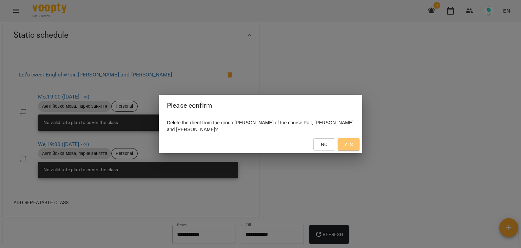
click at [351, 145] on span "Yes" at bounding box center [348, 144] width 8 height 8
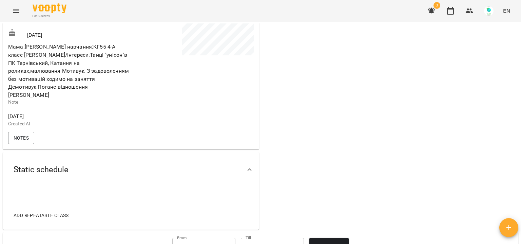
scroll to position [185, 0]
click at [16, 8] on icon "Menu" at bounding box center [16, 11] width 8 height 8
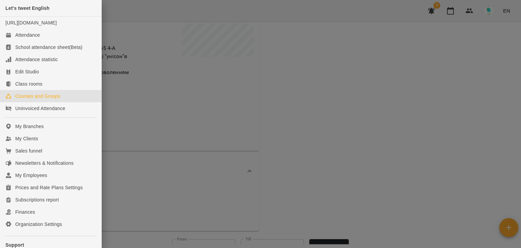
click at [47, 99] on div "Courses and Groups" at bounding box center [37, 96] width 45 height 7
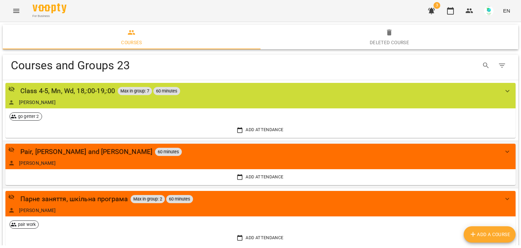
click at [505, 151] on icon "show more" at bounding box center [507, 151] width 4 height 2
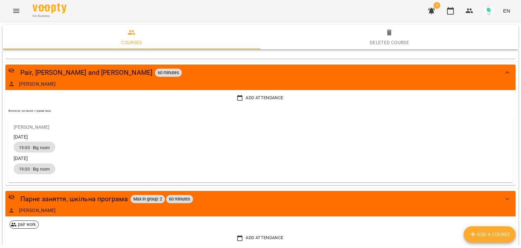
scroll to position [44, 0]
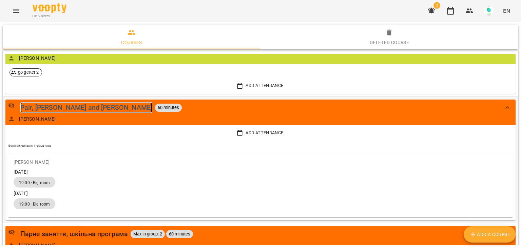
click at [43, 104] on div "Pair, Valeriia and Darina" at bounding box center [86, 107] width 132 height 11
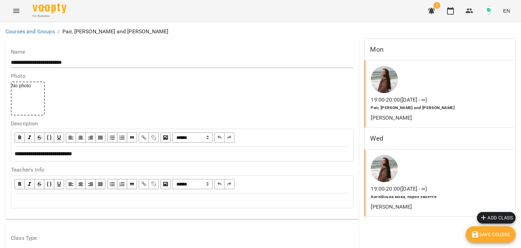
scroll to position [570, 0]
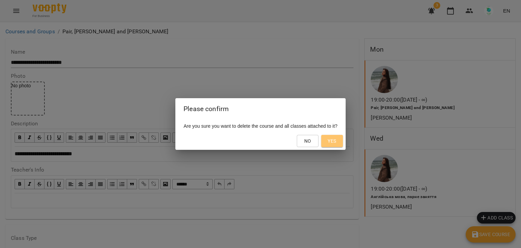
click at [335, 144] on button "Yes" at bounding box center [332, 141] width 22 height 12
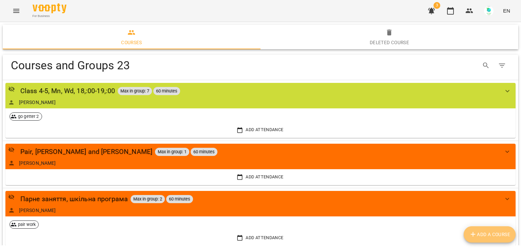
drag, startPoint x: 495, startPoint y: 233, endPoint x: 451, endPoint y: 224, distance: 44.1
click at [494, 234] on span "Add a course" at bounding box center [489, 234] width 41 height 8
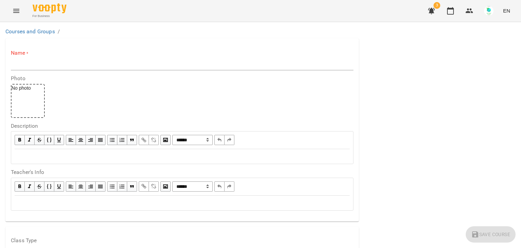
click at [58, 56] on label "Name *" at bounding box center [182, 53] width 343 height 8
click at [60, 60] on input "text" at bounding box center [182, 64] width 343 height 11
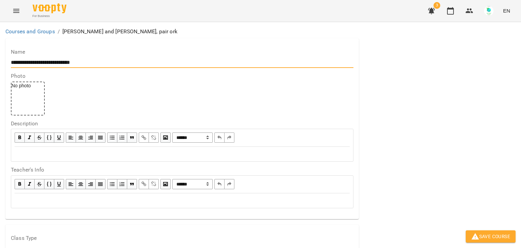
scroll to position [68, 0]
type input "**********"
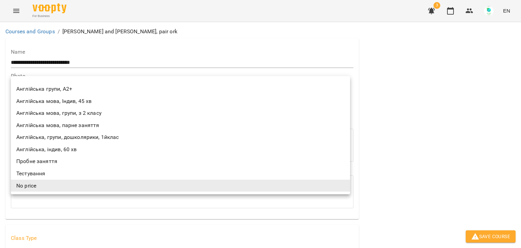
click at [47, 125] on li "Англійська мова, парне заняття" at bounding box center [180, 125] width 339 height 12
type input "**********"
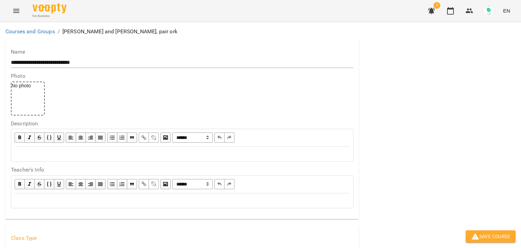
scroll to position [168, 0]
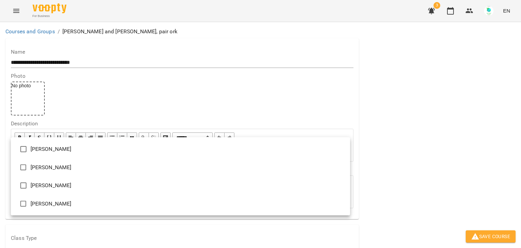
click at [41, 150] on li "[PERSON_NAME]" at bounding box center [180, 149] width 339 height 18
type input "**********"
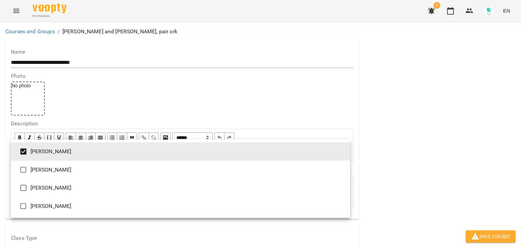
click at [422, 193] on div at bounding box center [260, 124] width 521 height 248
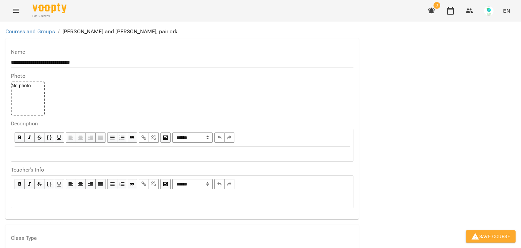
scroll to position [519, 0]
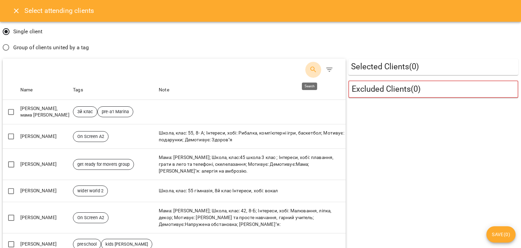
click at [309, 71] on icon "Search" at bounding box center [313, 69] width 8 height 8
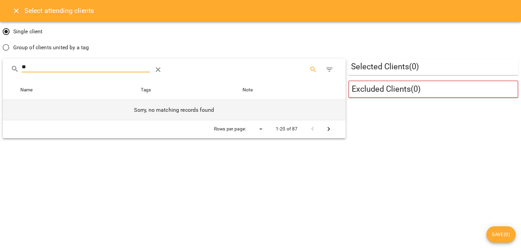
type input "*"
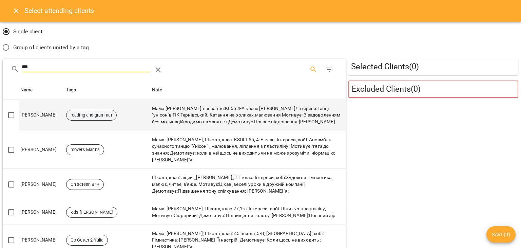
type input "***"
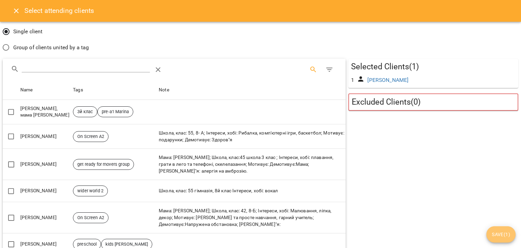
click at [504, 236] on span "Save ( 1 )" at bounding box center [501, 234] width 18 height 8
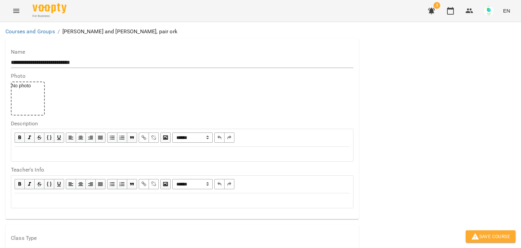
scroll to position [559, 0]
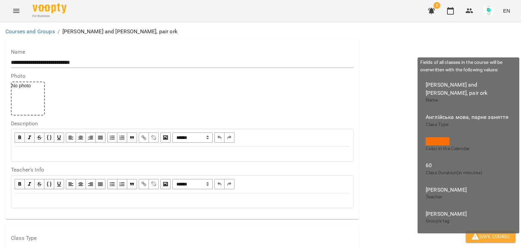
click at [502, 238] on span "Save Course" at bounding box center [490, 236] width 39 height 8
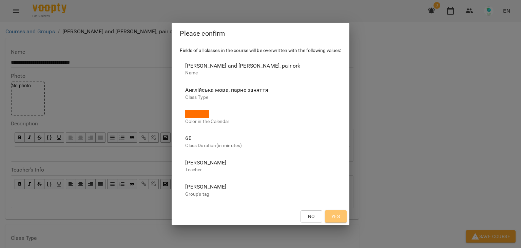
click at [338, 214] on span "Yes" at bounding box center [335, 216] width 8 height 8
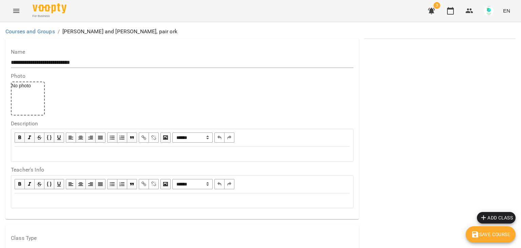
click at [495, 215] on span "Add class" at bounding box center [496, 217] width 33 height 8
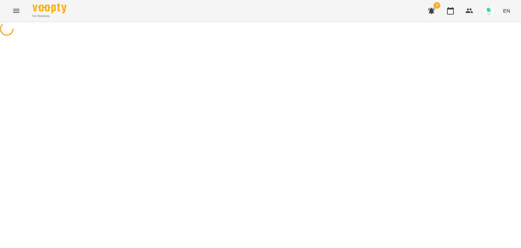
select select "**********"
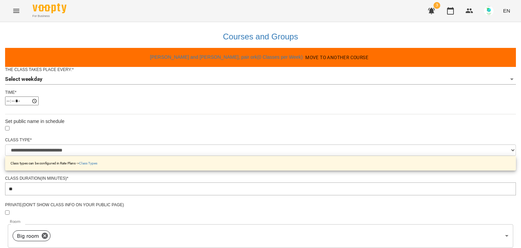
click at [254, 91] on body "**********" at bounding box center [260, 218] width 521 height 436
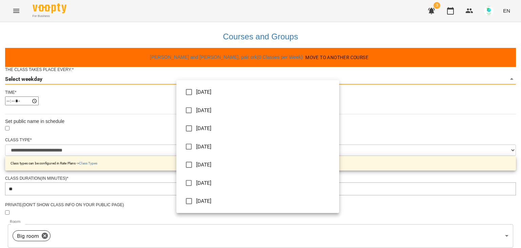
click at [199, 89] on li "Monday" at bounding box center [257, 92] width 163 height 18
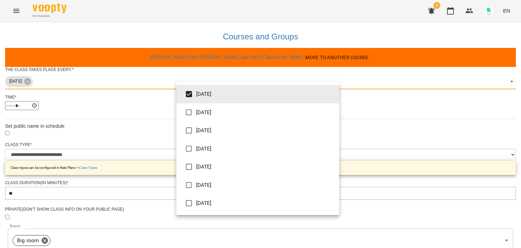
type input "***"
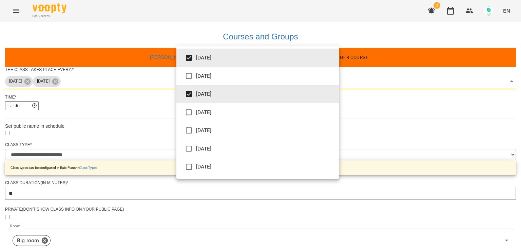
click at [139, 132] on div at bounding box center [260, 124] width 521 height 248
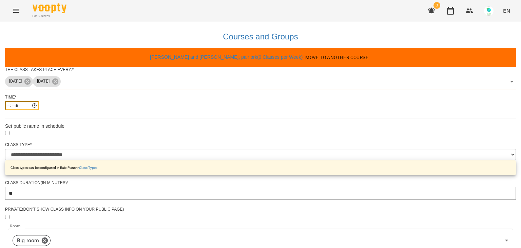
click at [39, 110] on input "*****" at bounding box center [22, 105] width 34 height 9
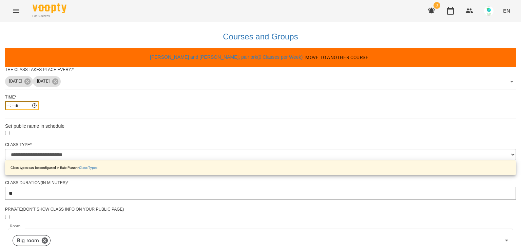
type input "*****"
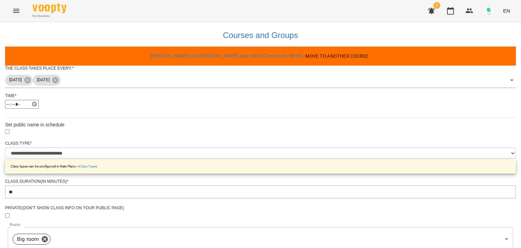
scroll to position [245, 0]
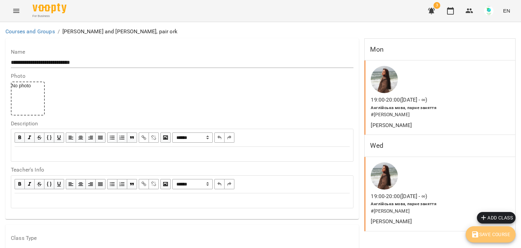
click at [482, 234] on span "Save Course" at bounding box center [490, 234] width 39 height 8
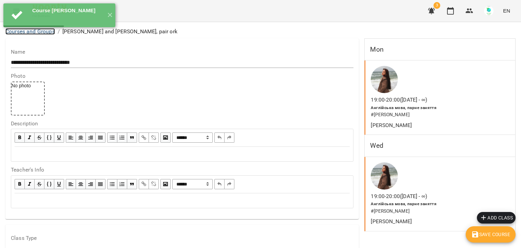
click at [27, 33] on link "Courses and Groups" at bounding box center [30, 31] width 50 height 6
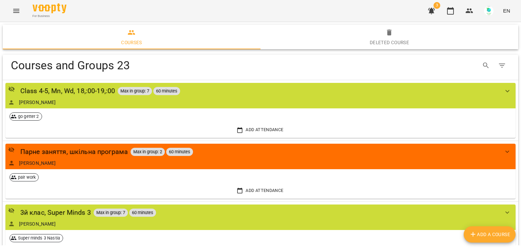
click at [15, 9] on icon "Menu" at bounding box center [16, 11] width 8 height 8
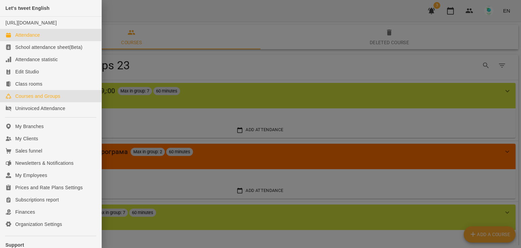
click at [42, 37] on link "Attendance" at bounding box center [50, 35] width 101 height 12
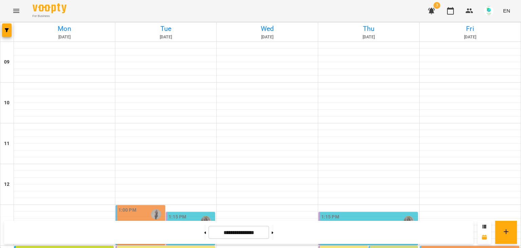
scroll to position [272, 0]
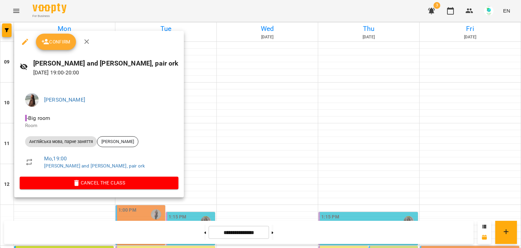
click at [61, 38] on span "Confirm" at bounding box center [55, 42] width 29 height 8
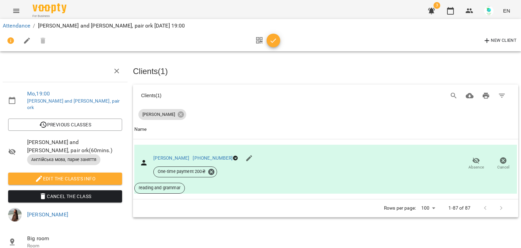
click at [13, 29] on li "Attendance" at bounding box center [16, 26] width 27 height 8
click at [13, 26] on link "Attendance" at bounding box center [16, 25] width 27 height 6
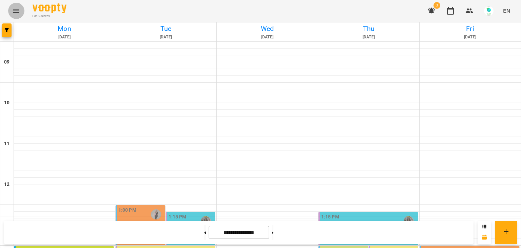
click at [20, 9] on icon "Menu" at bounding box center [16, 11] width 8 height 8
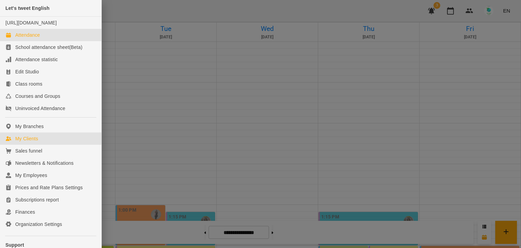
click at [37, 142] on div "My Clients" at bounding box center [26, 138] width 23 height 7
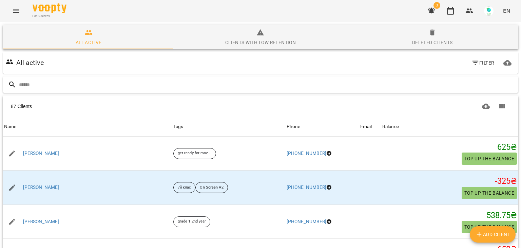
click at [69, 77] on div at bounding box center [261, 84] width 516 height 17
click at [64, 85] on input "text" at bounding box center [267, 84] width 497 height 11
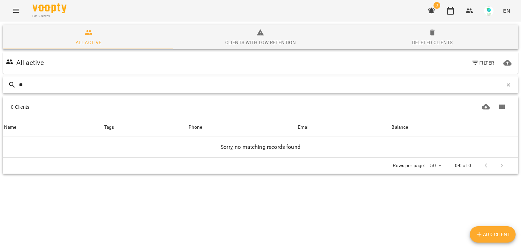
type input "*"
click at [16, 11] on icon "Menu" at bounding box center [16, 11] width 6 height 4
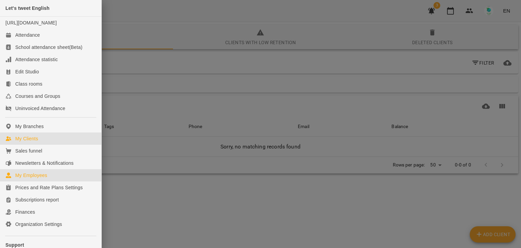
click at [33, 178] on div "My Employees" at bounding box center [31, 175] width 32 height 7
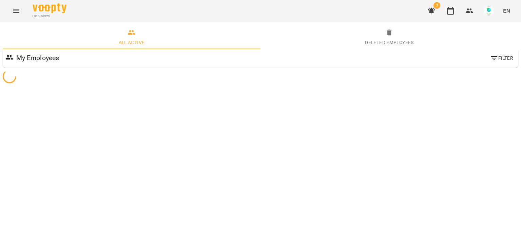
click at [93, 112] on div "All active Deleted employees My Employees Filter" at bounding box center [260, 67] width 521 height 90
click at [12, 9] on icon "Menu" at bounding box center [16, 11] width 8 height 8
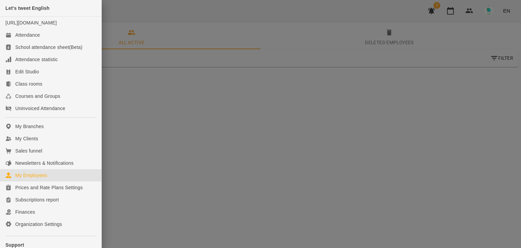
click at [321, 193] on div at bounding box center [260, 124] width 521 height 248
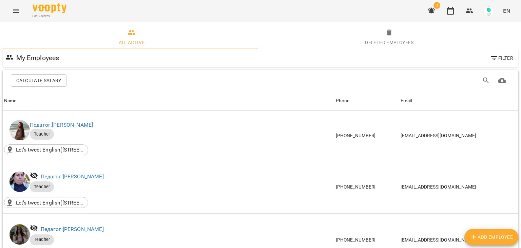
click at [19, 15] on button "Menu" at bounding box center [16, 11] width 16 height 16
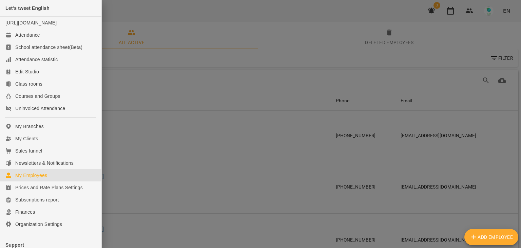
click at [35, 178] on div "My Employees" at bounding box center [31, 175] width 32 height 7
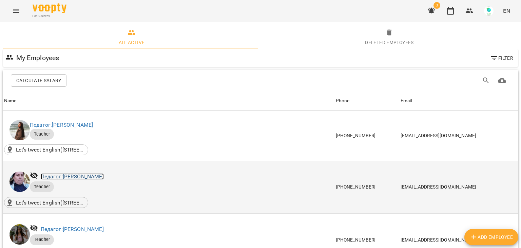
click at [94, 173] on link "Педагог: [PERSON_NAME]" at bounding box center [72, 176] width 63 height 6
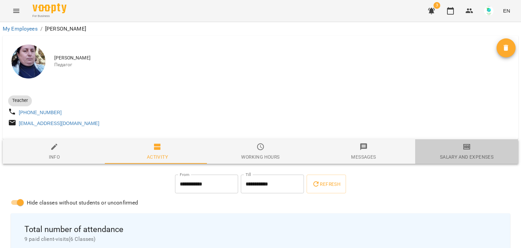
click at [456, 160] on div "Salary and Expenses" at bounding box center [467, 157] width 54 height 8
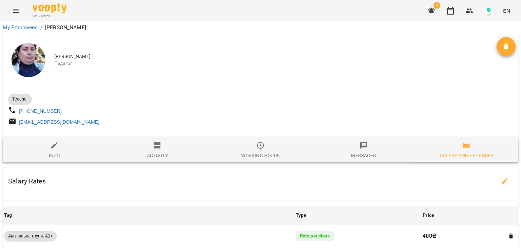
scroll to position [349, 0]
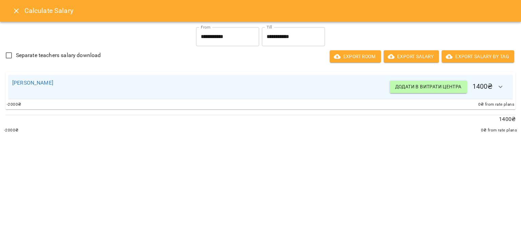
click at [503, 85] on icon "button" at bounding box center [501, 87] width 8 height 8
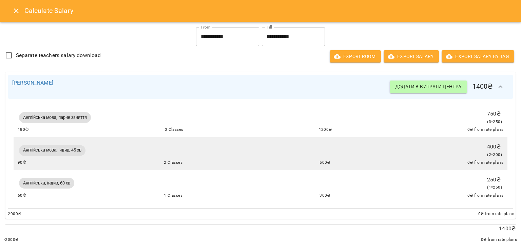
scroll to position [0, 0]
click at [14, 10] on icon "Close" at bounding box center [16, 11] width 8 height 8
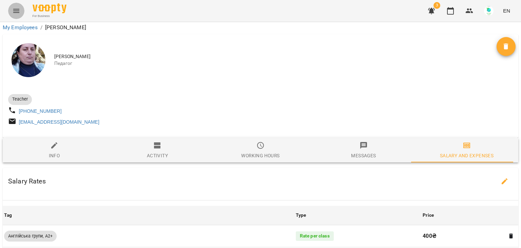
click at [14, 11] on icon "Menu" at bounding box center [16, 11] width 6 height 4
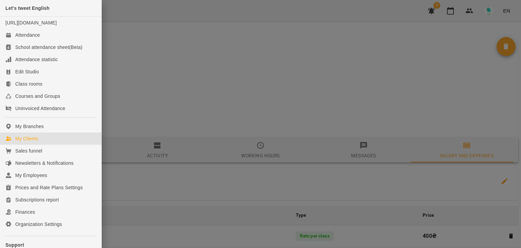
click at [30, 142] on div "My Clients" at bounding box center [26, 138] width 23 height 7
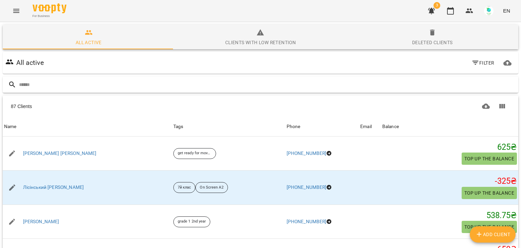
click at [55, 86] on input "text" at bounding box center [267, 84] width 497 height 11
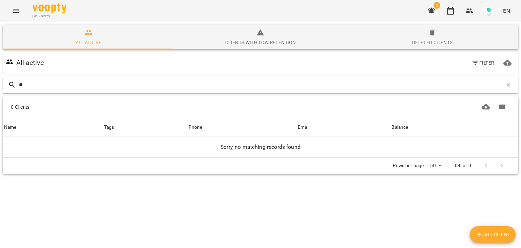
type input "*"
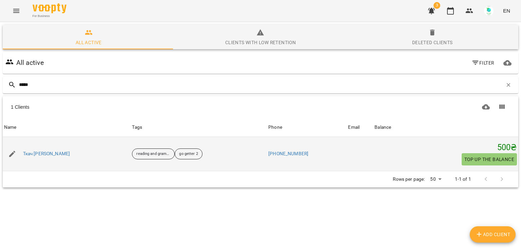
type input "*****"
click at [16, 155] on button "button" at bounding box center [12, 154] width 16 height 16
select select "**"
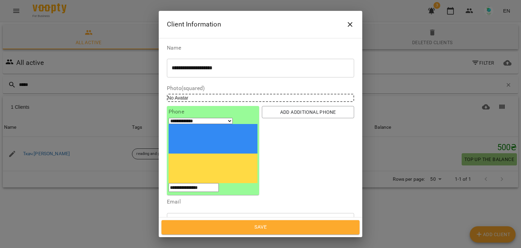
click at [219, 183] on input "**********" at bounding box center [194, 187] width 50 height 9
drag, startPoint x: 231, startPoint y: 123, endPoint x: 198, endPoint y: 122, distance: 32.6
click at [198, 183] on input "**********" at bounding box center [194, 187] width 50 height 9
type input "**********"
click at [264, 225] on span "Save" at bounding box center [260, 227] width 183 height 9
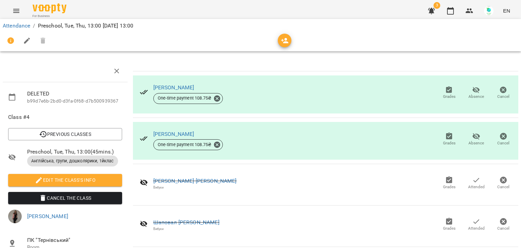
click at [16, 21] on div "Attendance / Preschool, Tue, Thu, 13:00 Thu, 17 Jul 2025 13:00" at bounding box center [260, 25] width 518 height 11
click at [15, 25] on link "Attendance" at bounding box center [16, 25] width 27 height 6
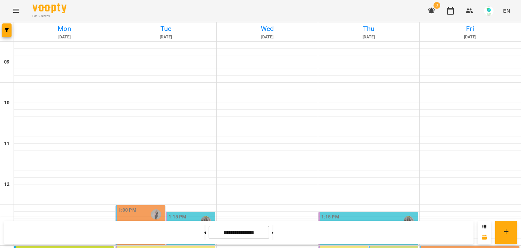
scroll to position [272, 0]
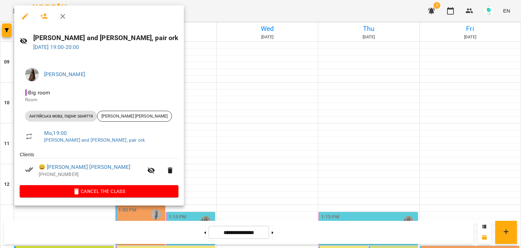
click at [144, 217] on div at bounding box center [260, 124] width 521 height 248
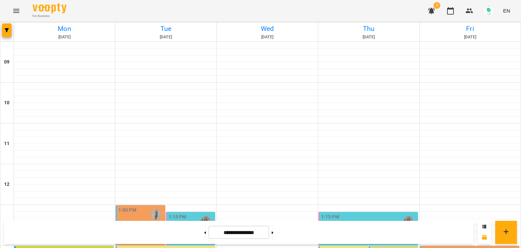
click at [18, 11] on icon "Menu" at bounding box center [16, 11] width 8 height 8
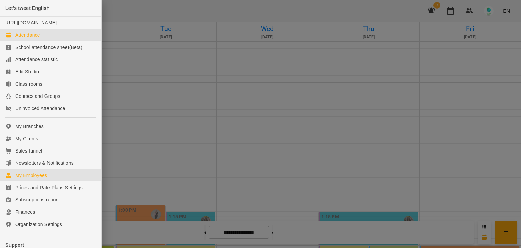
click at [34, 178] on div "My Employees" at bounding box center [31, 175] width 32 height 7
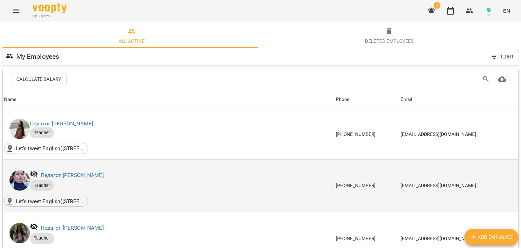
scroll to position [34, 0]
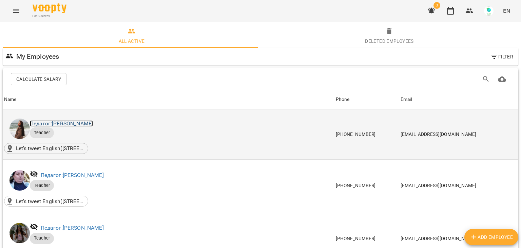
click at [92, 120] on link "Педагог: Анастасія Гетьманенко" at bounding box center [61, 123] width 63 height 6
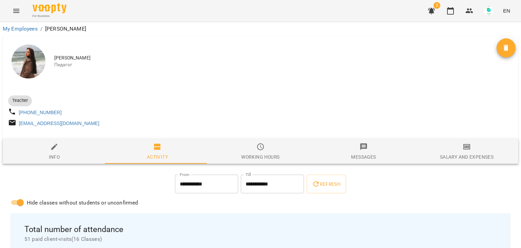
click at [460, 156] on div "Salary and Expenses" at bounding box center [467, 157] width 54 height 8
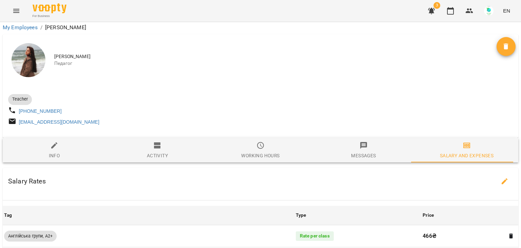
scroll to position [336, 0]
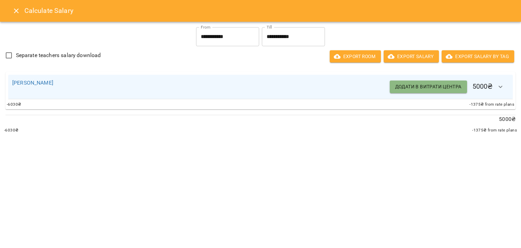
click at [418, 87] on span "Додати в витрати центра" at bounding box center [428, 86] width 66 height 8
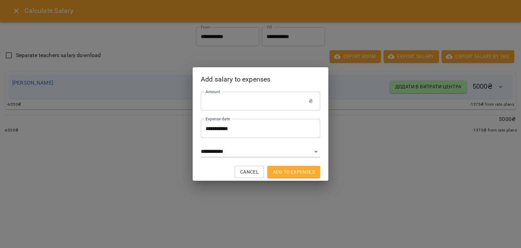
click at [277, 128] on input "**********" at bounding box center [260, 128] width 119 height 19
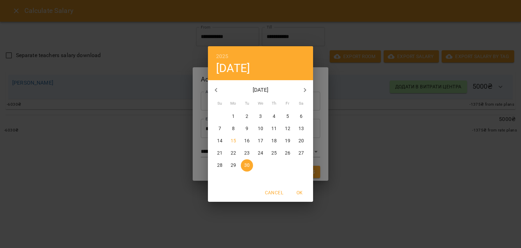
click at [234, 139] on p "15" at bounding box center [233, 140] width 5 height 7
click at [301, 192] on span "OK" at bounding box center [299, 192] width 16 height 8
type input "**********"
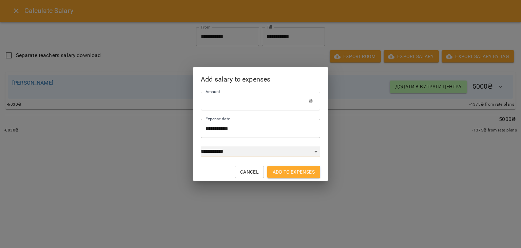
click at [311, 151] on select "**********" at bounding box center [260, 151] width 119 height 11
select select "****"
click at [201, 146] on select "**********" at bounding box center [260, 151] width 119 height 11
click at [297, 173] on span "Add to expenses" at bounding box center [294, 172] width 42 height 8
type input "*"
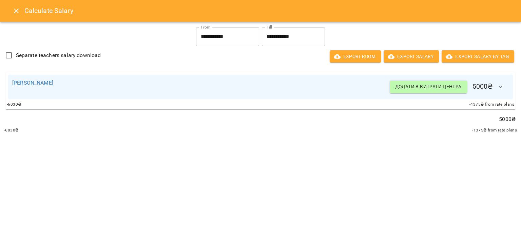
click at [16, 9] on icon "Close" at bounding box center [16, 11] width 8 height 8
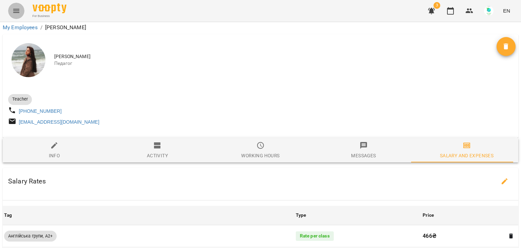
click at [18, 12] on icon "Menu" at bounding box center [16, 11] width 8 height 8
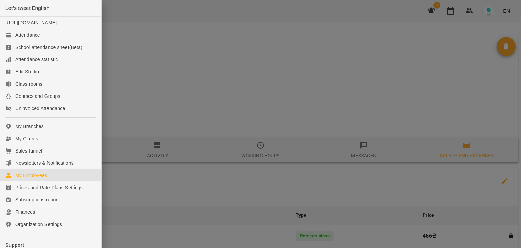
click at [26, 178] on div "My Employees" at bounding box center [31, 175] width 32 height 7
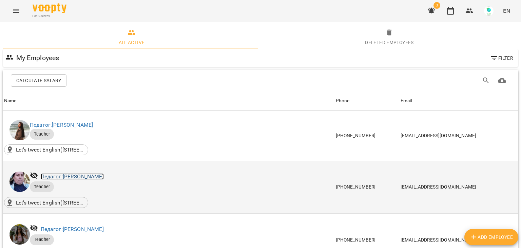
click at [82, 176] on link "Педагог: [PERSON_NAME]" at bounding box center [72, 176] width 63 height 6
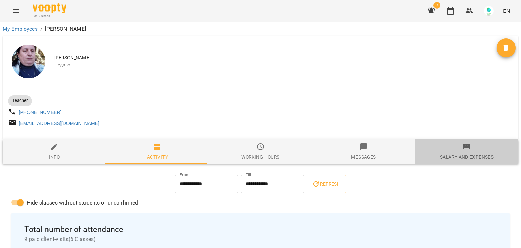
click at [466, 157] on div "Salary and Expenses" at bounding box center [467, 157] width 54 height 8
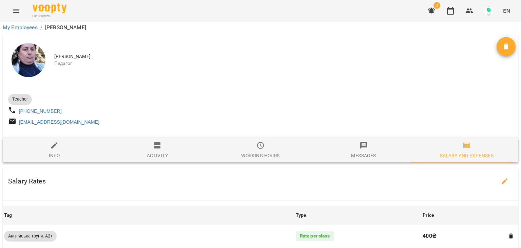
scroll to position [292, 0]
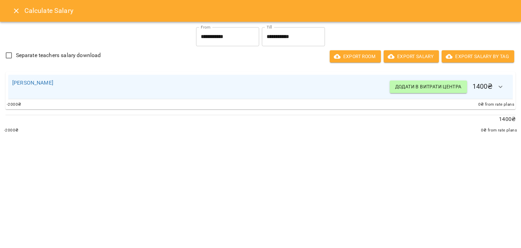
click at [402, 87] on span "Додати в витрати центра" at bounding box center [428, 86] width 66 height 8
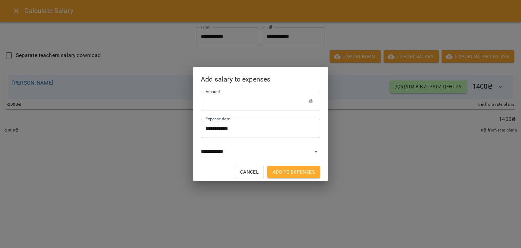
click at [251, 133] on input "**********" at bounding box center [260, 128] width 119 height 19
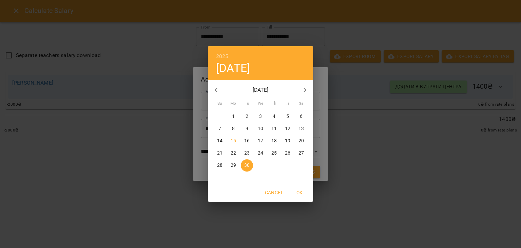
click at [237, 140] on span "15" at bounding box center [233, 140] width 12 height 7
click at [302, 190] on span "OK" at bounding box center [299, 192] width 16 height 8
type input "**********"
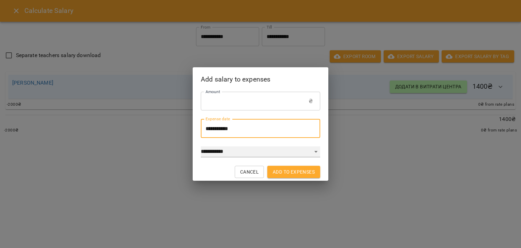
click at [262, 150] on select "**********" at bounding box center [260, 151] width 119 height 11
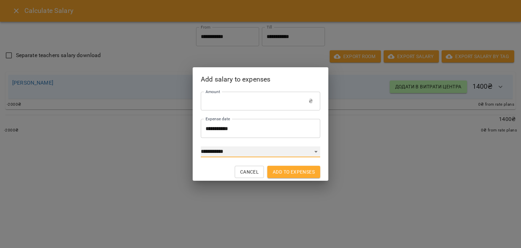
select select "****"
click at [201, 146] on select "**********" at bounding box center [260, 151] width 119 height 11
click at [290, 172] on span "Add to expenses" at bounding box center [294, 172] width 42 height 8
type input "*"
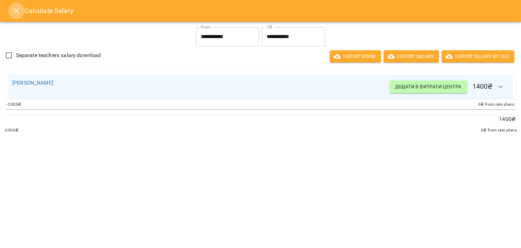
click at [19, 11] on icon "Close" at bounding box center [16, 11] width 8 height 8
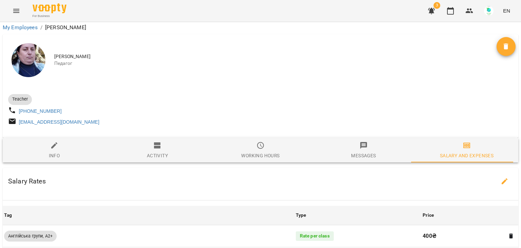
click at [16, 12] on icon "Menu" at bounding box center [16, 11] width 8 height 8
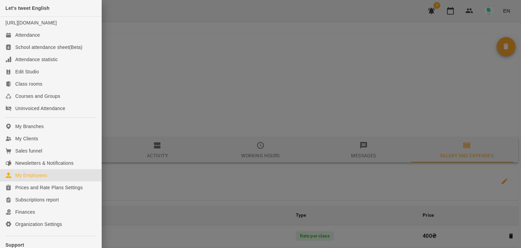
click at [28, 178] on div "My Employees" at bounding box center [31, 175] width 32 height 7
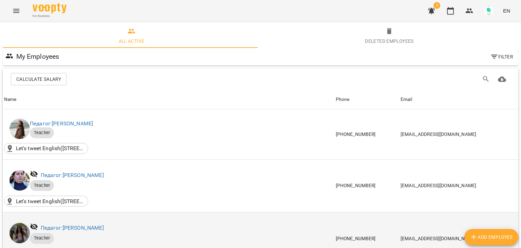
scroll to position [68, 0]
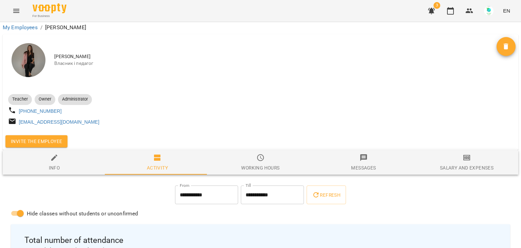
scroll to position [61, 0]
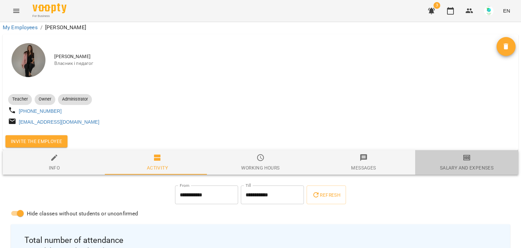
click at [467, 153] on span "Salary and Expenses" at bounding box center [466, 162] width 95 height 18
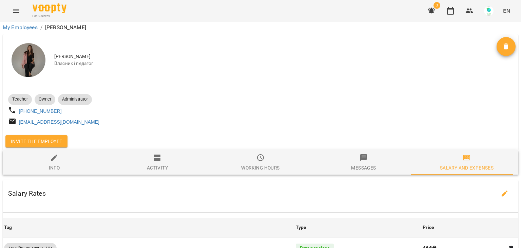
scroll to position [326, 0]
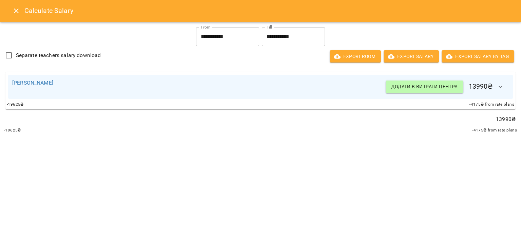
click at [445, 86] on span "Додати в витрати центра" at bounding box center [424, 86] width 66 height 8
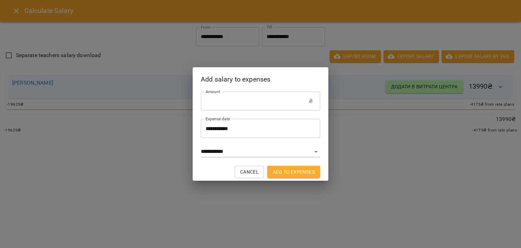
click at [265, 126] on input "**********" at bounding box center [260, 128] width 119 height 19
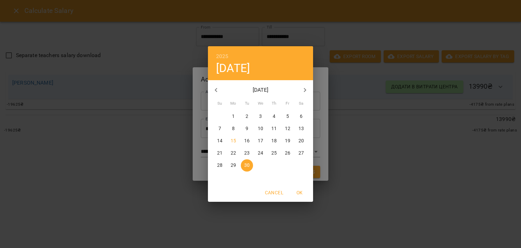
click at [230, 141] on span "15" at bounding box center [233, 140] width 12 height 7
click at [305, 194] on span "OK" at bounding box center [299, 192] width 16 height 8
type input "**********"
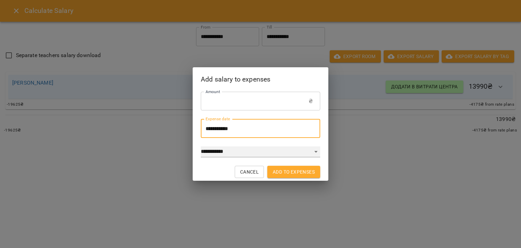
click at [290, 151] on select "**********" at bounding box center [260, 151] width 119 height 11
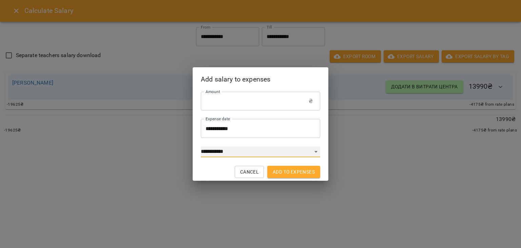
select select "****"
click at [201, 146] on select "**********" at bounding box center [260, 151] width 119 height 11
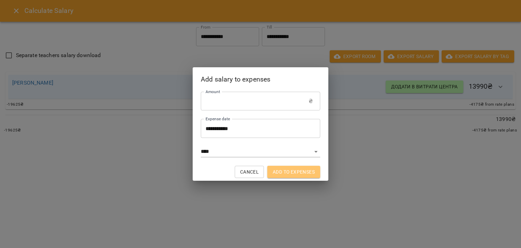
click at [299, 174] on span "Add to expenses" at bounding box center [294, 172] width 42 height 8
type input "*"
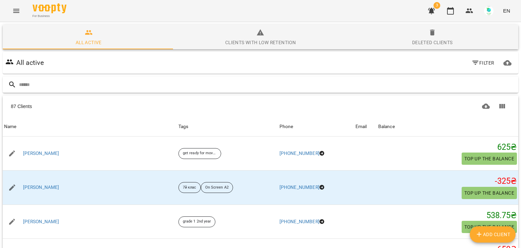
click at [62, 81] on input "text" at bounding box center [267, 84] width 497 height 11
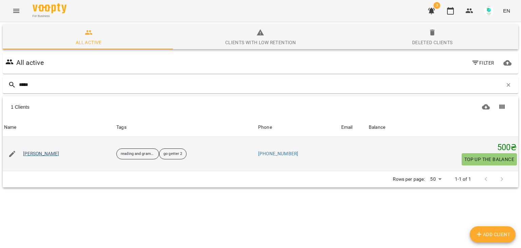
type input "*****"
click at [42, 156] on link "[PERSON_NAME]" at bounding box center [41, 153] width 36 height 7
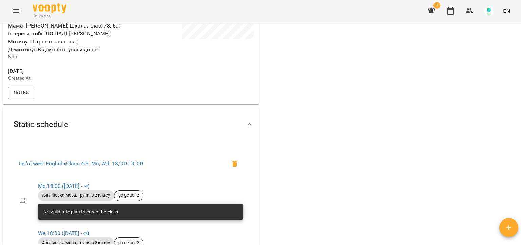
scroll to position [204, 0]
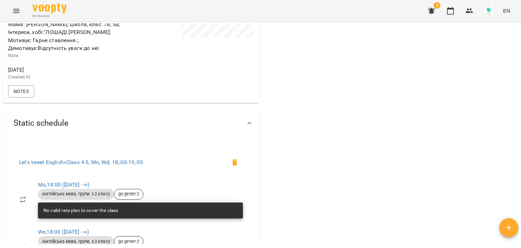
click at [18, 7] on icon "Menu" at bounding box center [16, 11] width 8 height 8
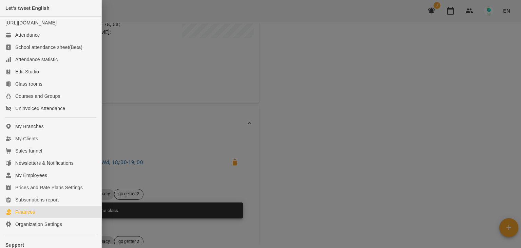
click at [28, 218] on link "Finances" at bounding box center [50, 212] width 101 height 12
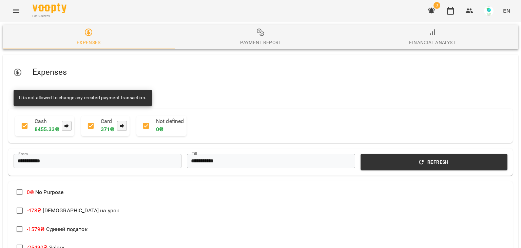
click at [254, 43] on div "Payment Report" at bounding box center [260, 42] width 41 height 8
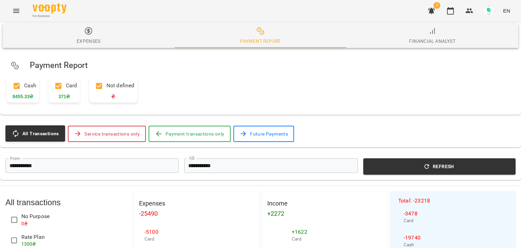
scroll to position [34, 0]
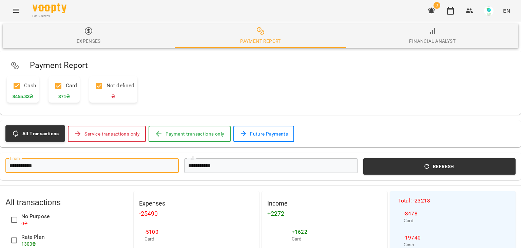
click at [92, 158] on input "**********" at bounding box center [91, 165] width 173 height 15
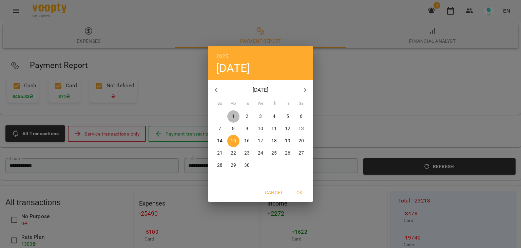
click at [234, 116] on p "1" at bounding box center [233, 116] width 3 height 7
type input "**********"
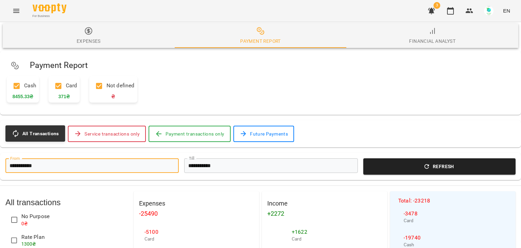
click at [409, 162] on span "Refresh" at bounding box center [439, 166] width 144 height 8
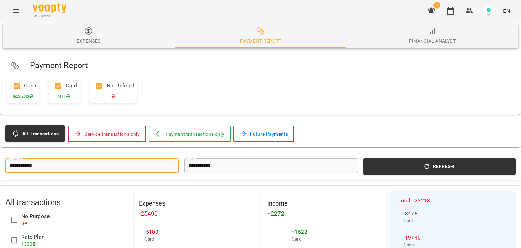
scroll to position [0, 0]
